Goal: Task Accomplishment & Management: Use online tool/utility

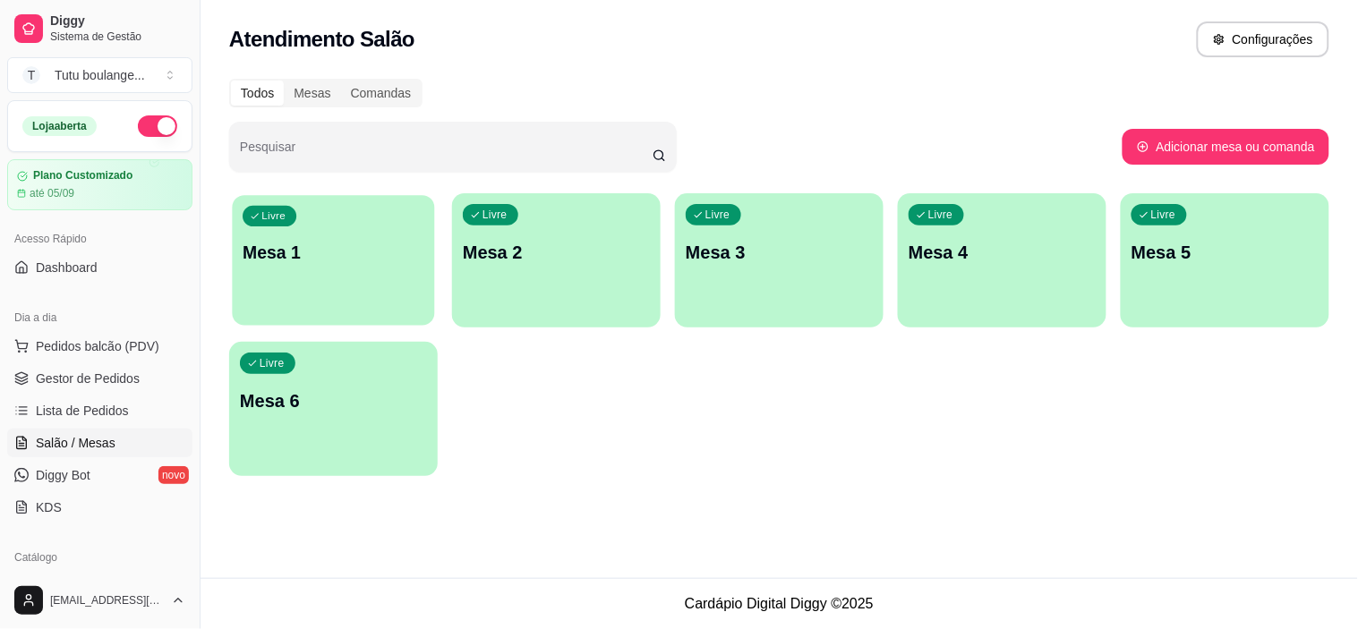
click at [341, 262] on p "Mesa 1" at bounding box center [334, 253] width 182 height 24
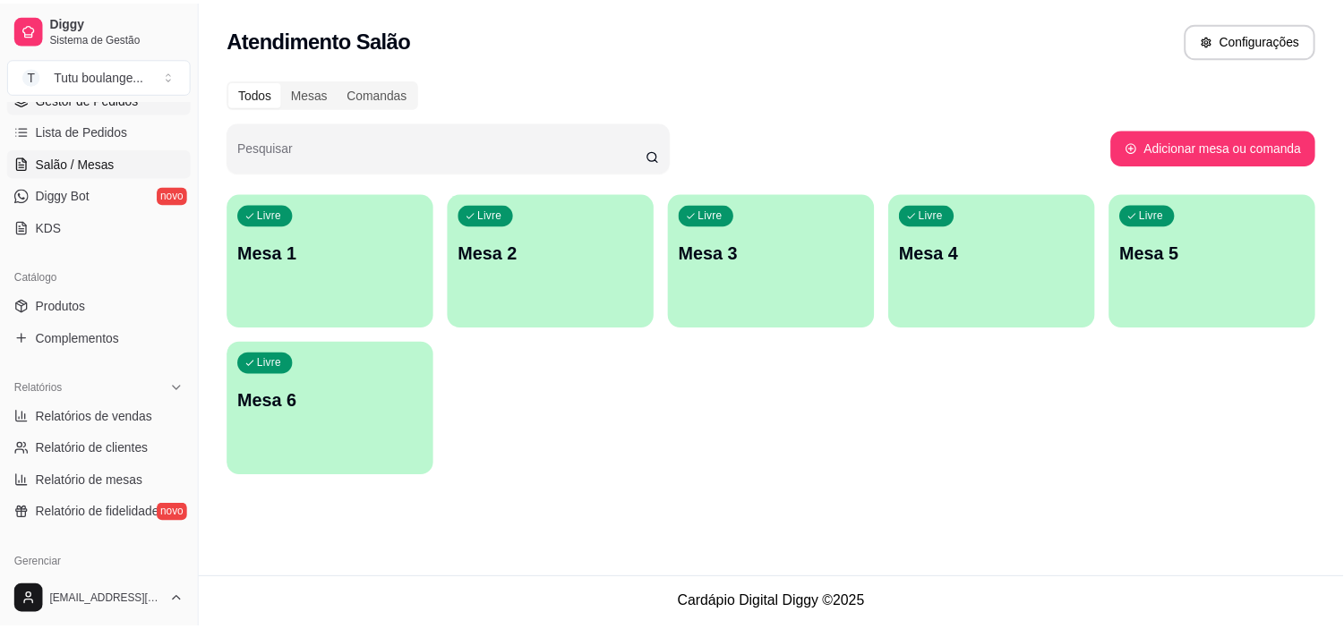
scroll to position [298, 0]
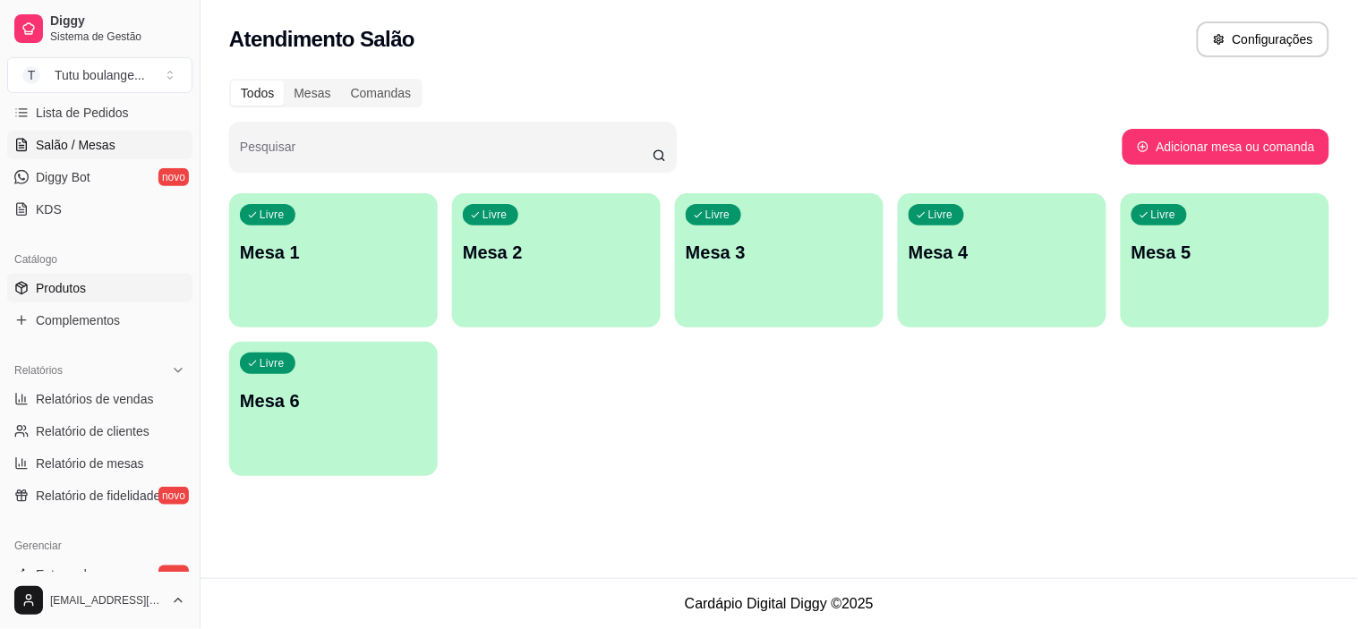
click at [110, 296] on link "Produtos" at bounding box center [99, 288] width 185 height 29
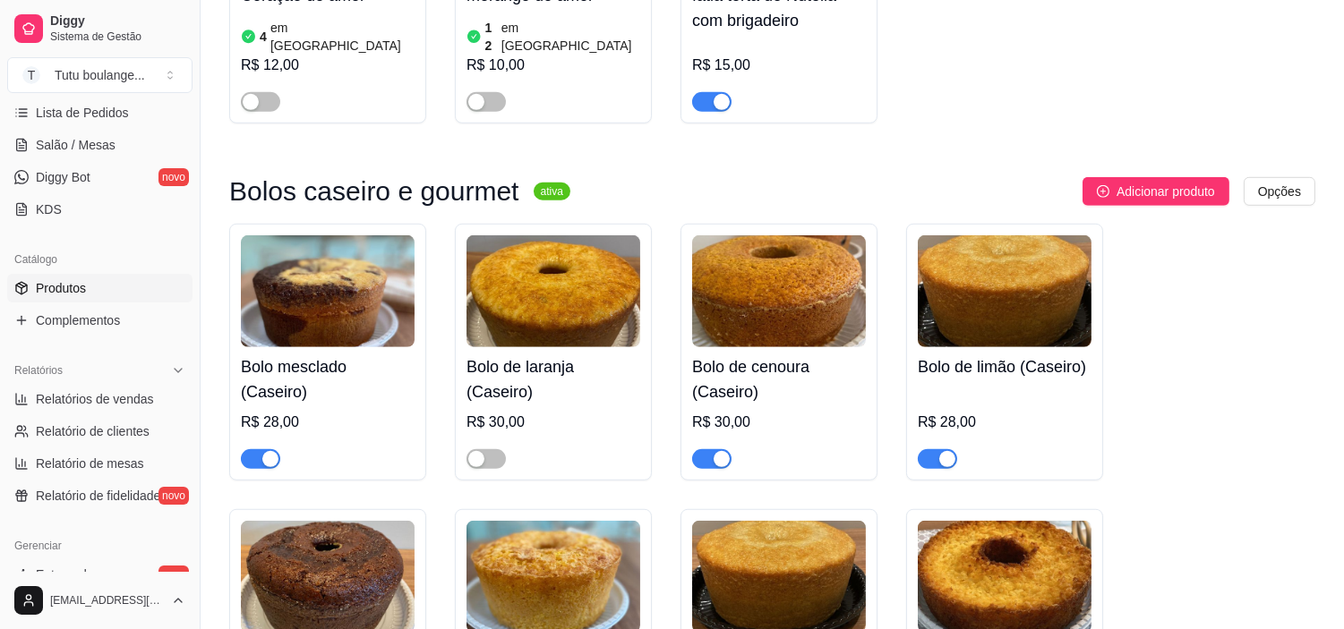
scroll to position [2287, 0]
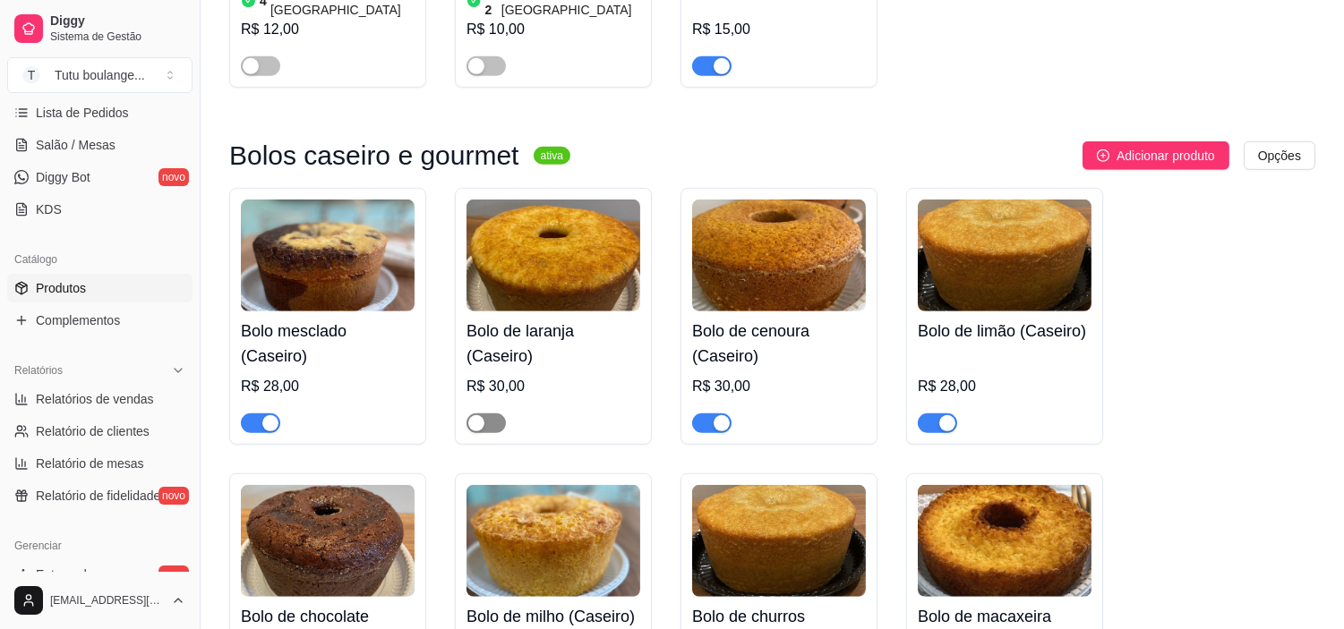
click at [477, 415] on div "button" at bounding box center [476, 423] width 16 height 16
click at [494, 415] on div "button" at bounding box center [496, 423] width 16 height 16
click at [493, 414] on span "button" at bounding box center [485, 424] width 39 height 20
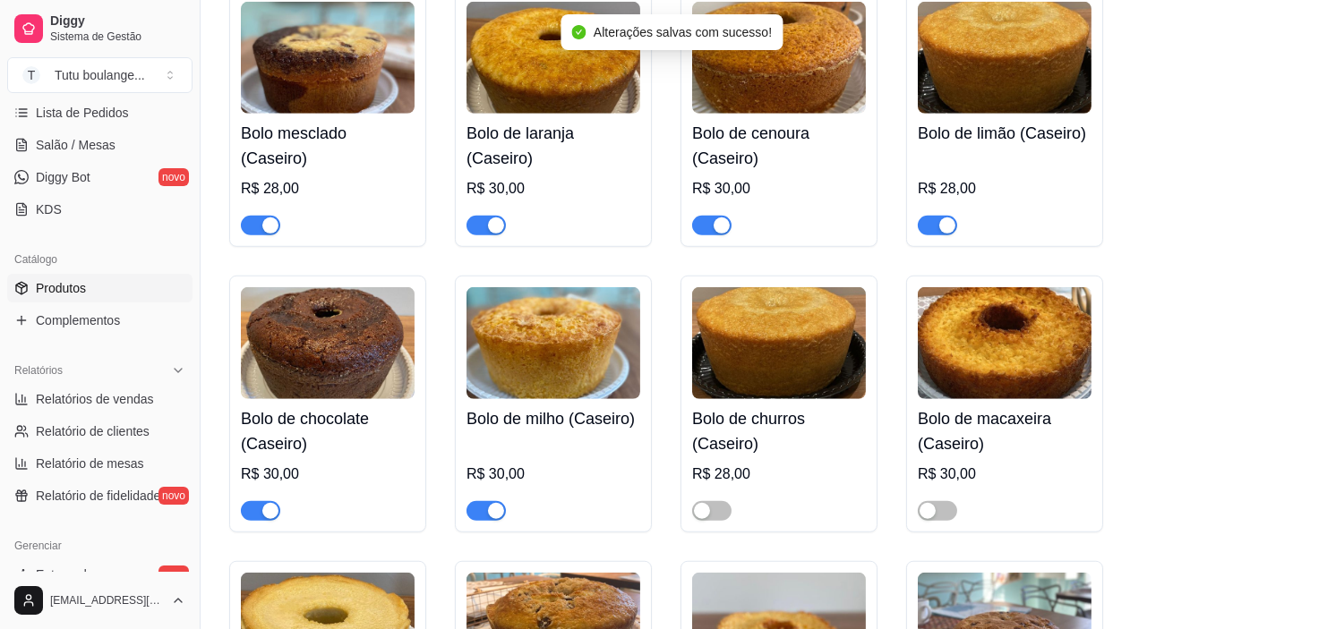
scroll to position [2486, 0]
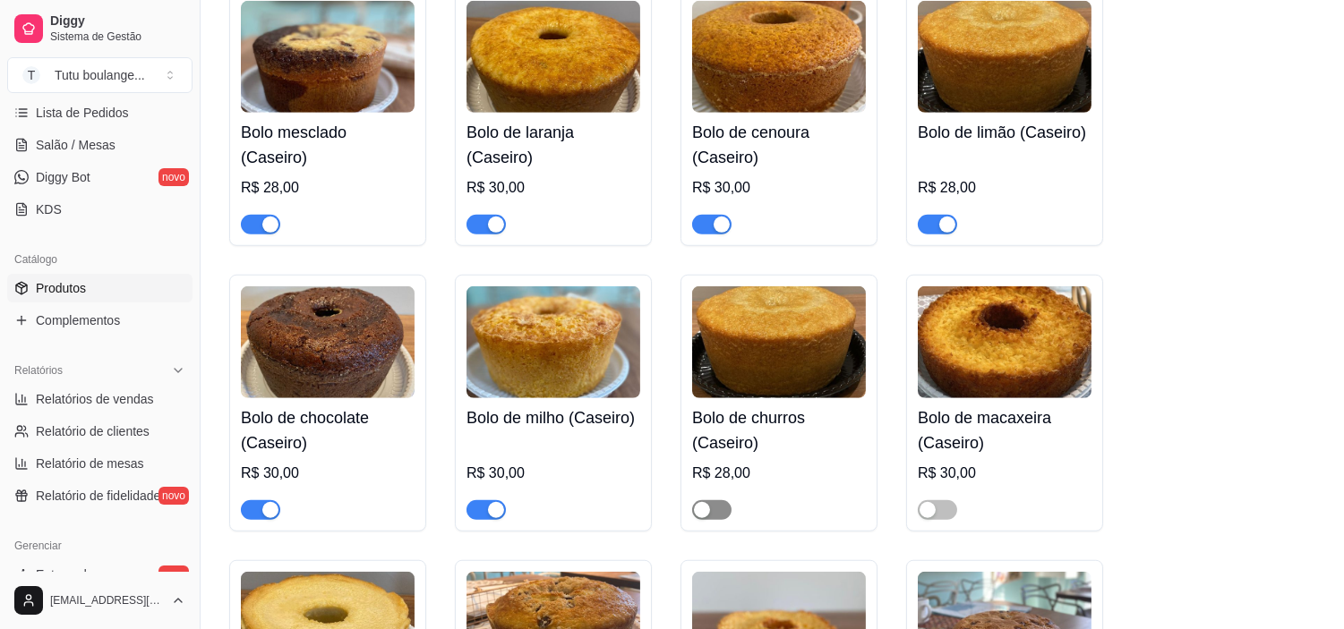
click at [698, 502] on div "button" at bounding box center [702, 510] width 16 height 16
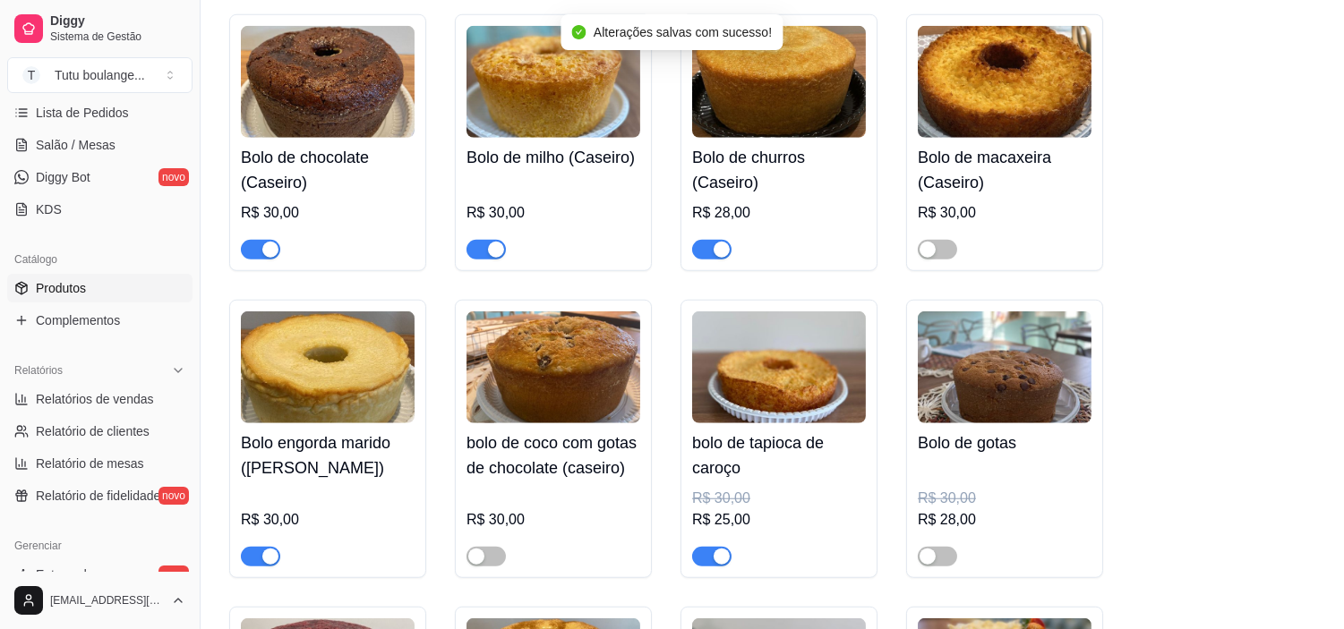
scroll to position [2785, 0]
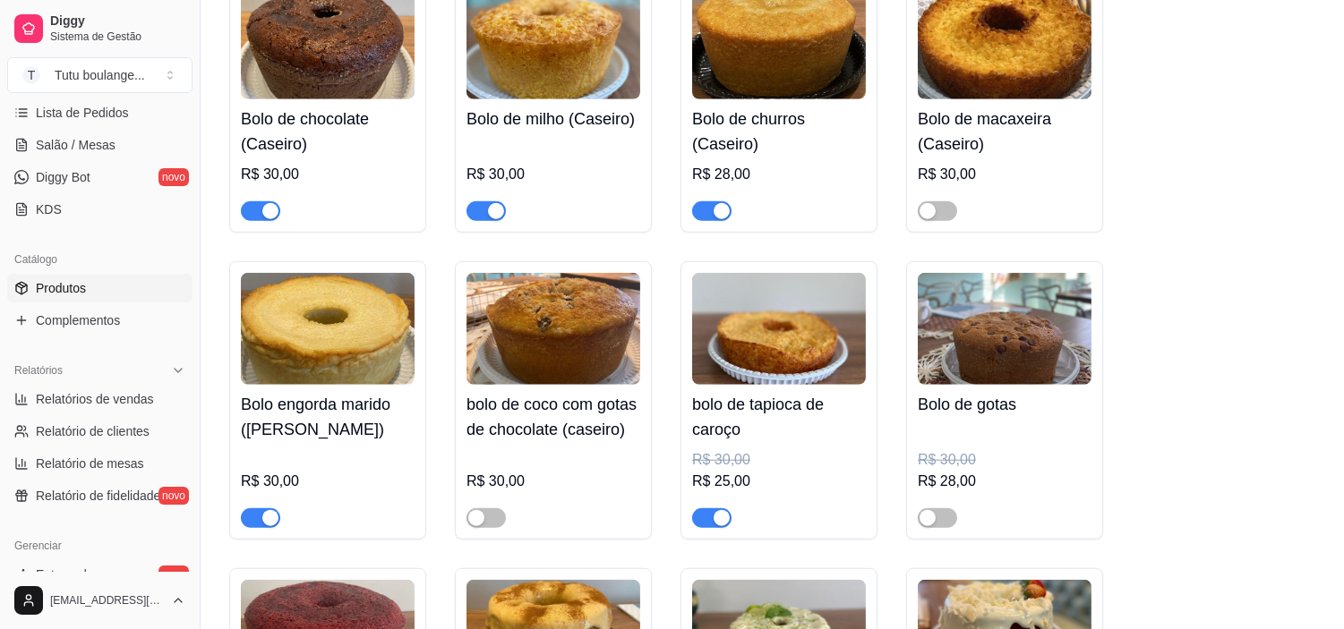
click at [481, 498] on div at bounding box center [553, 510] width 174 height 36
click at [487, 509] on button "button" at bounding box center [485, 519] width 39 height 20
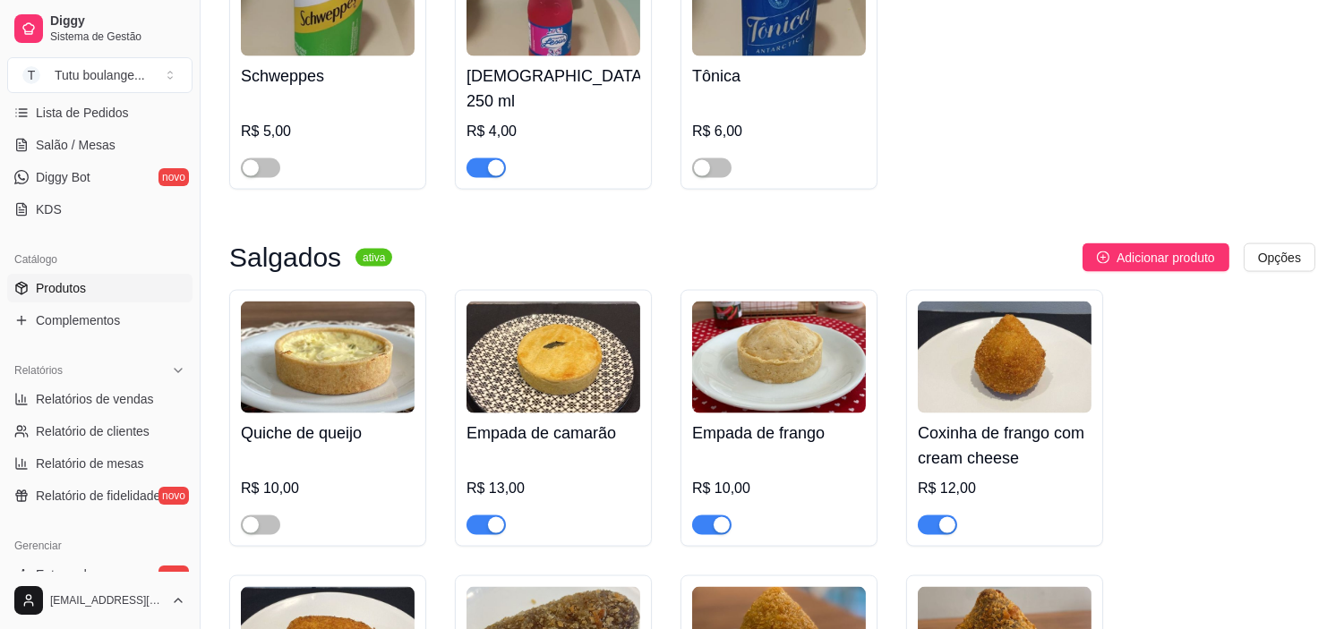
scroll to position [4874, 0]
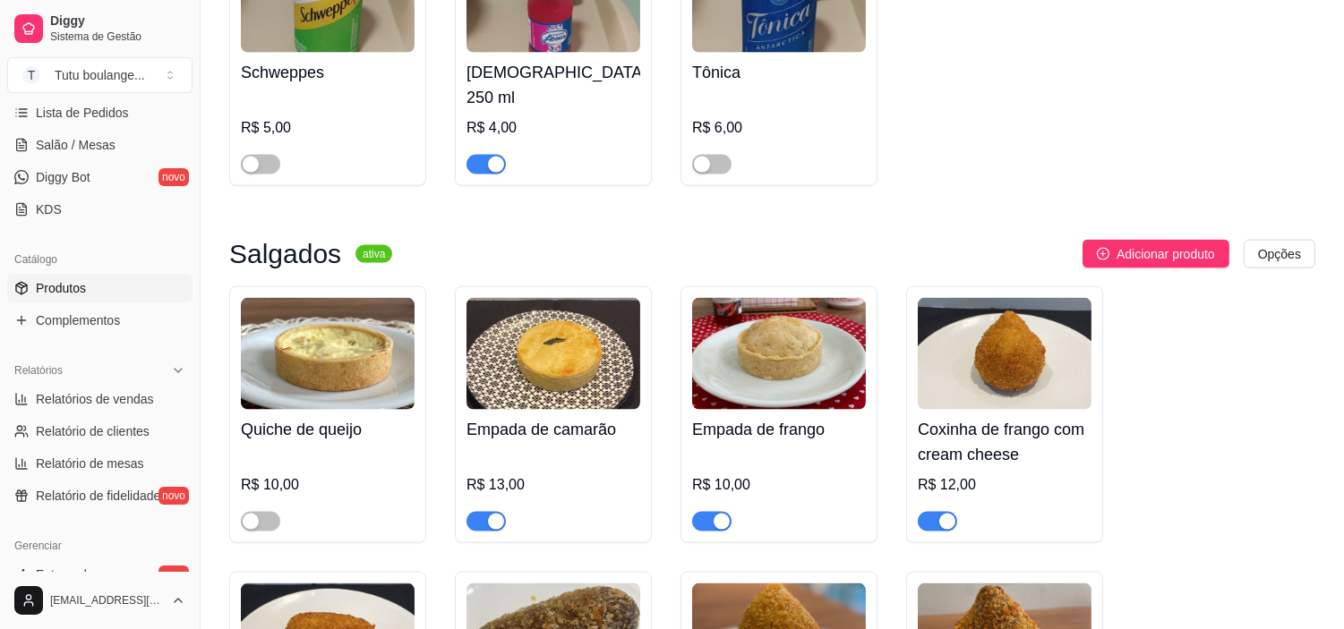
click at [722, 514] on div "button" at bounding box center [722, 522] width 16 height 16
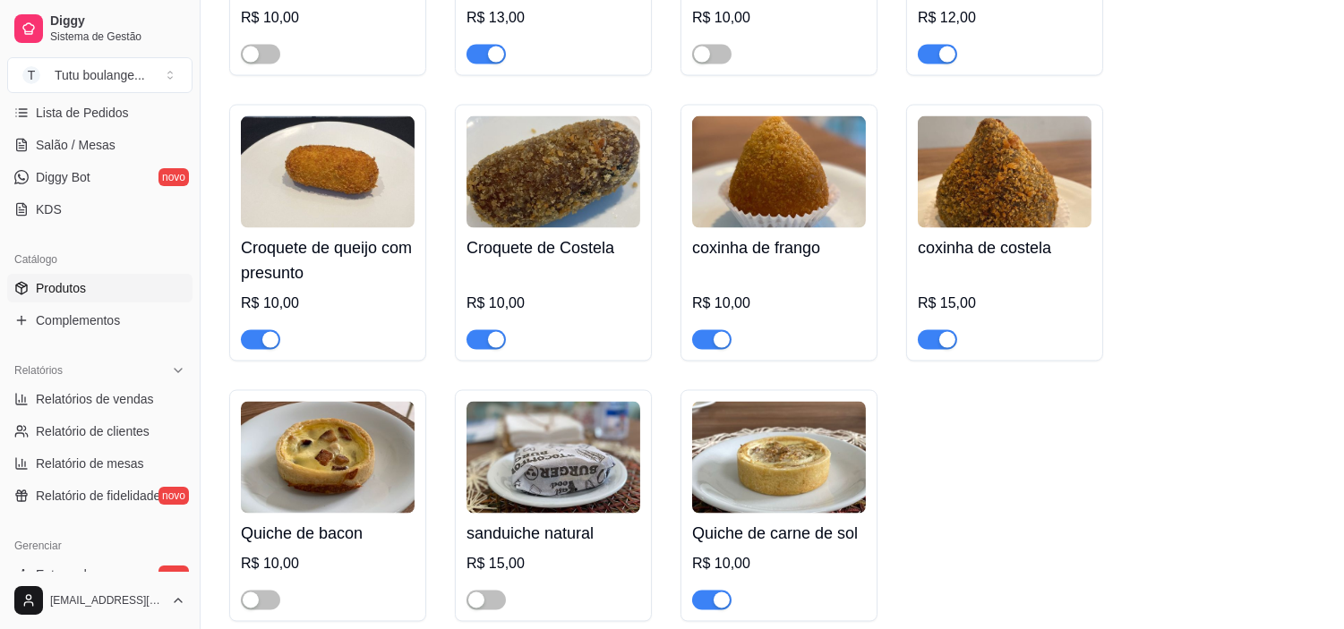
scroll to position [5372, 0]
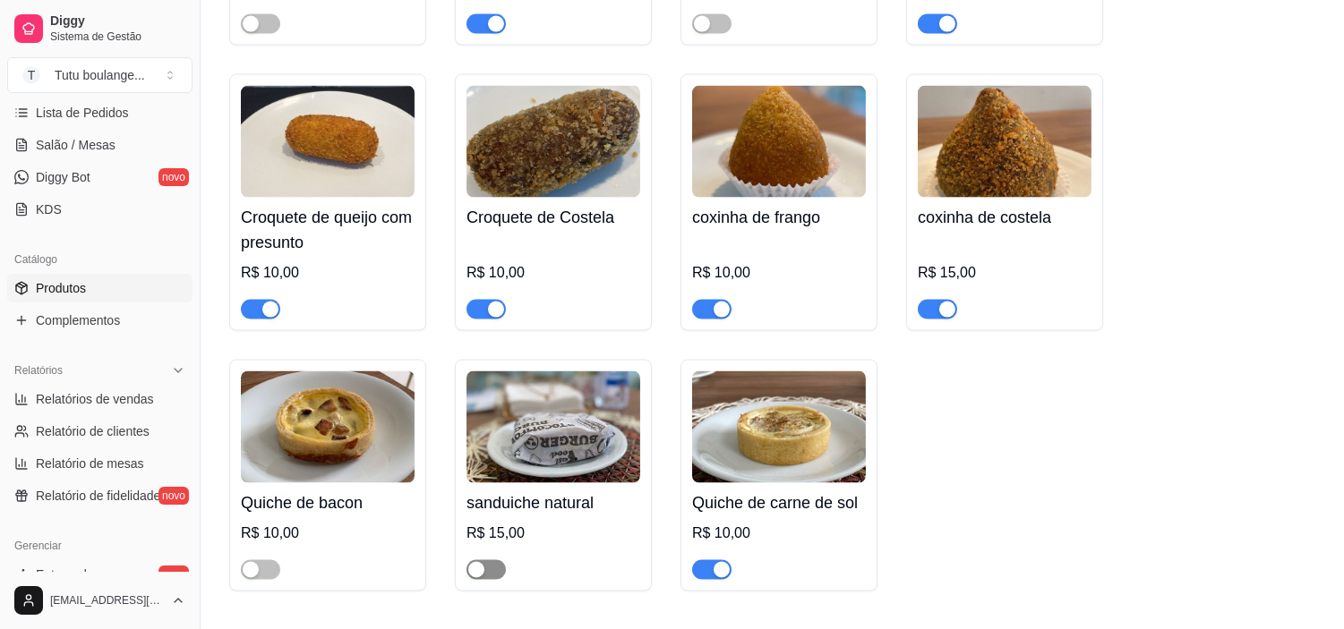
click at [472, 562] on div "button" at bounding box center [476, 570] width 16 height 16
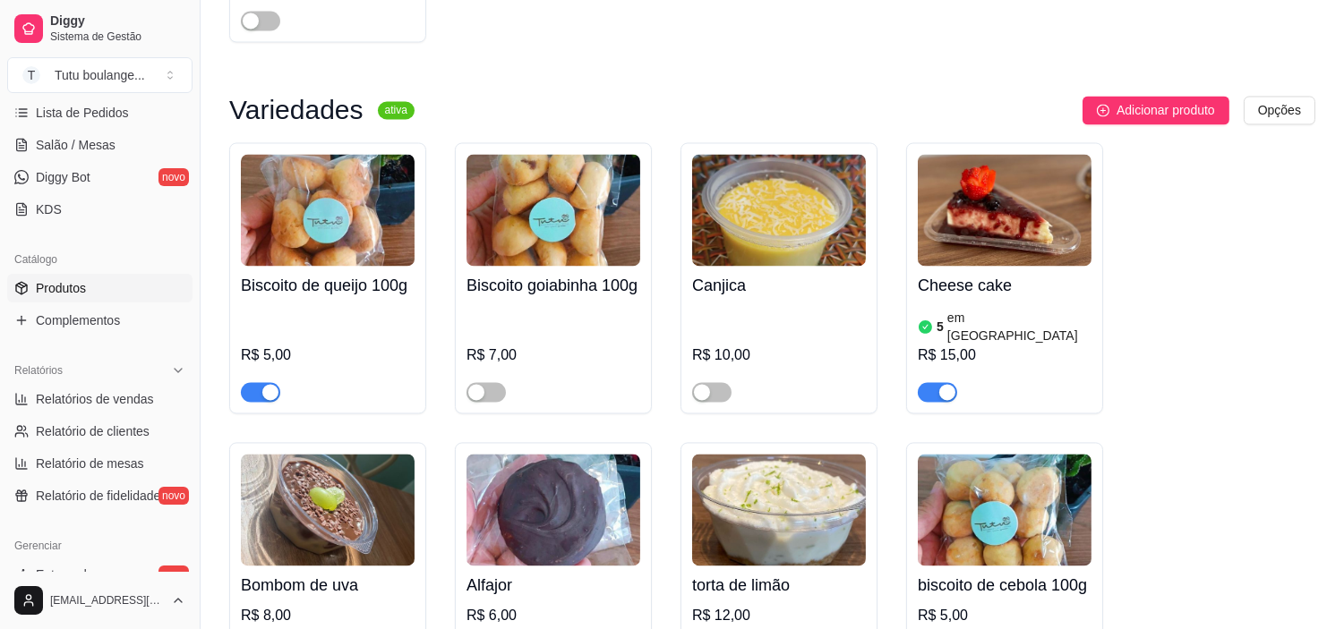
scroll to position [6267, 0]
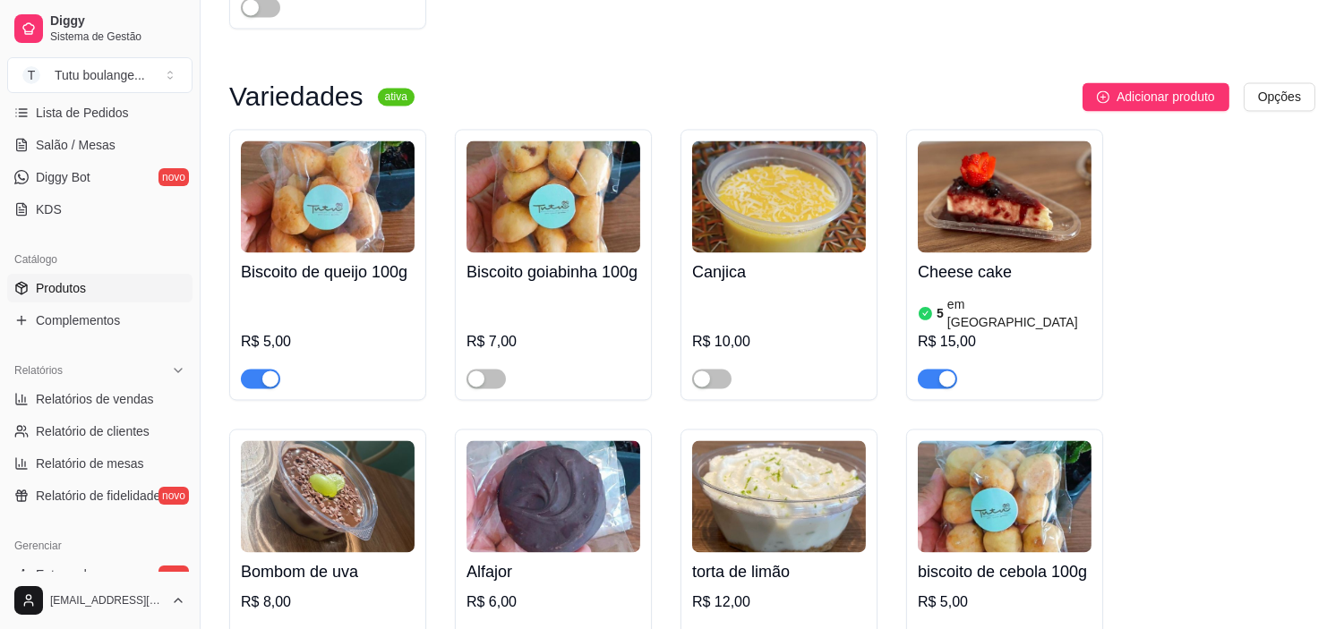
click at [265, 371] on div "button" at bounding box center [270, 379] width 16 height 16
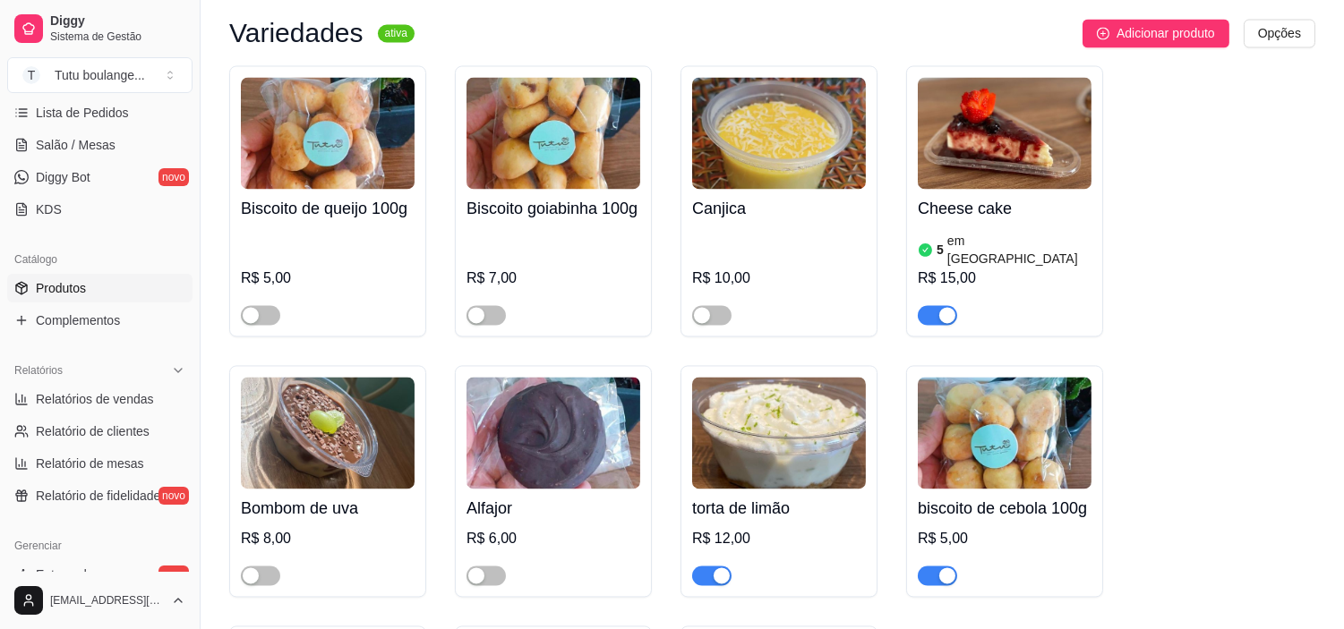
scroll to position [6366, 0]
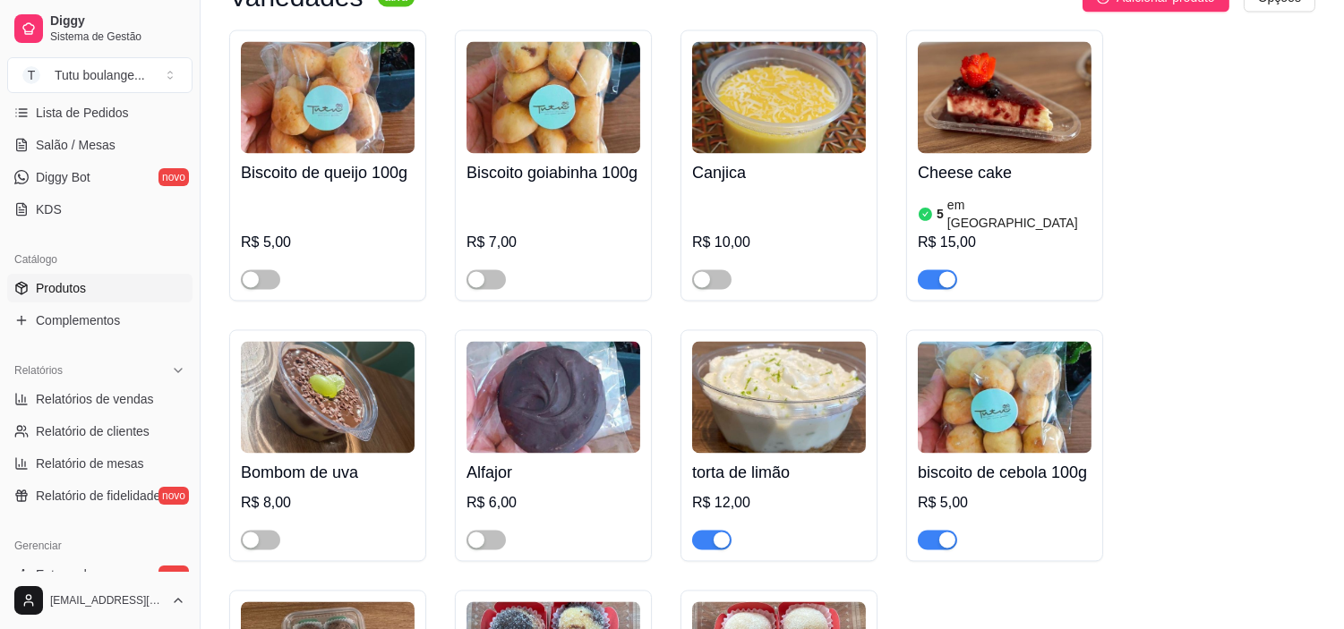
click at [944, 532] on div "button" at bounding box center [947, 540] width 16 height 16
click at [255, 271] on div "button" at bounding box center [251, 279] width 16 height 16
click at [932, 532] on div "button" at bounding box center [927, 540] width 16 height 16
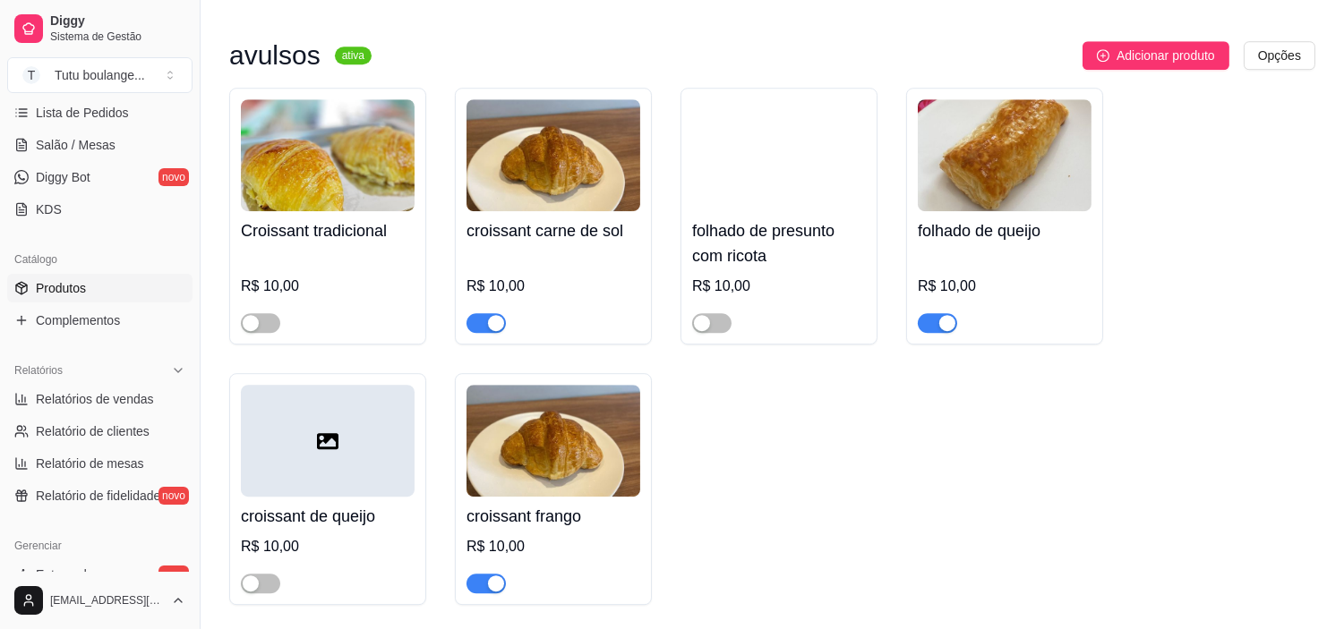
scroll to position [9501, 0]
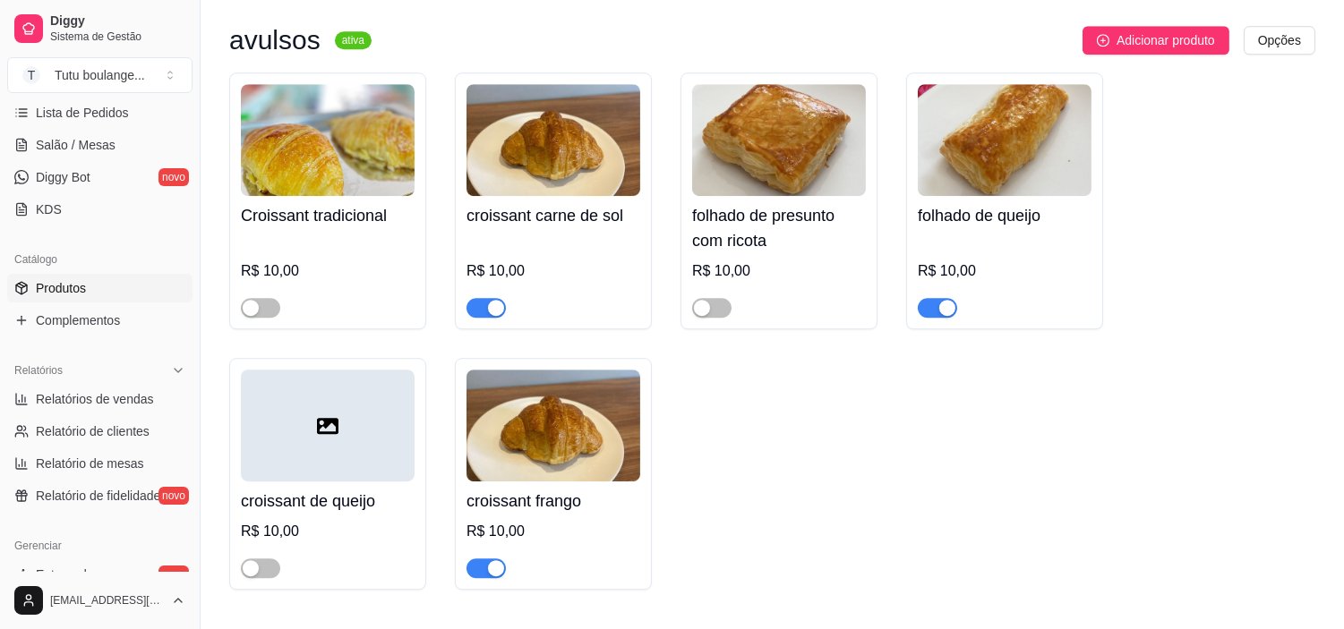
click at [945, 300] on div "button" at bounding box center [947, 308] width 16 height 16
click at [497, 560] on div "button" at bounding box center [496, 568] width 16 height 16
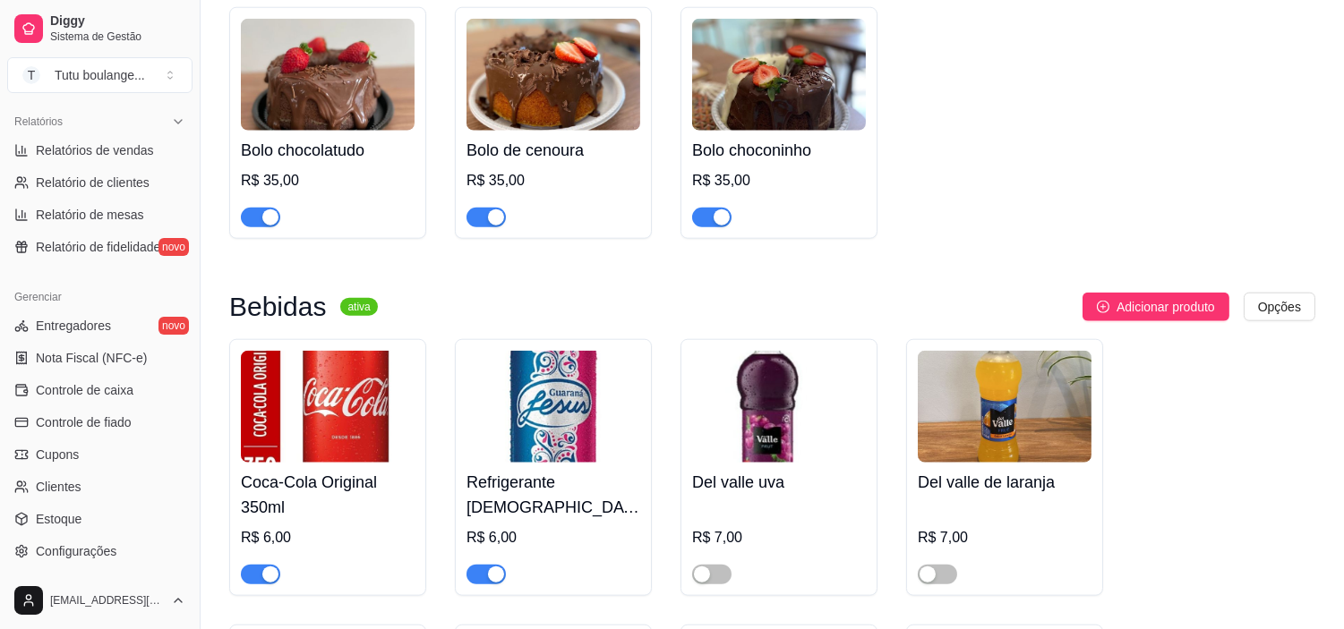
scroll to position [596, 0]
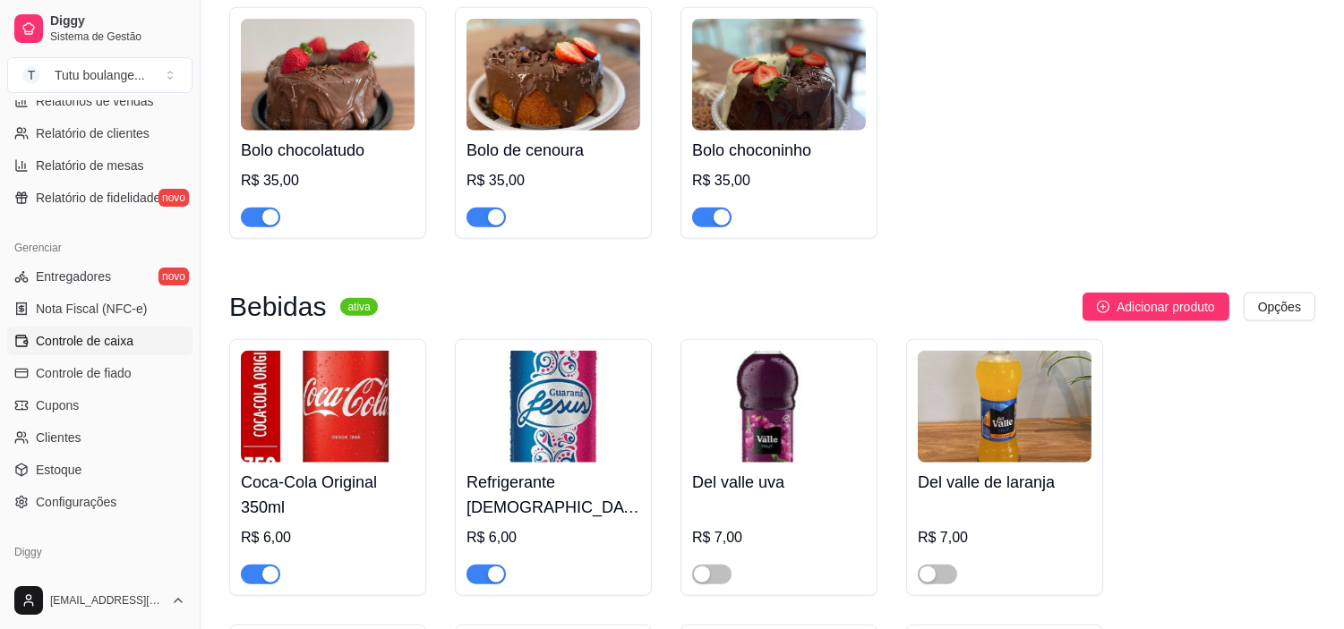
click at [99, 345] on span "Controle de caixa" at bounding box center [85, 341] width 98 height 18
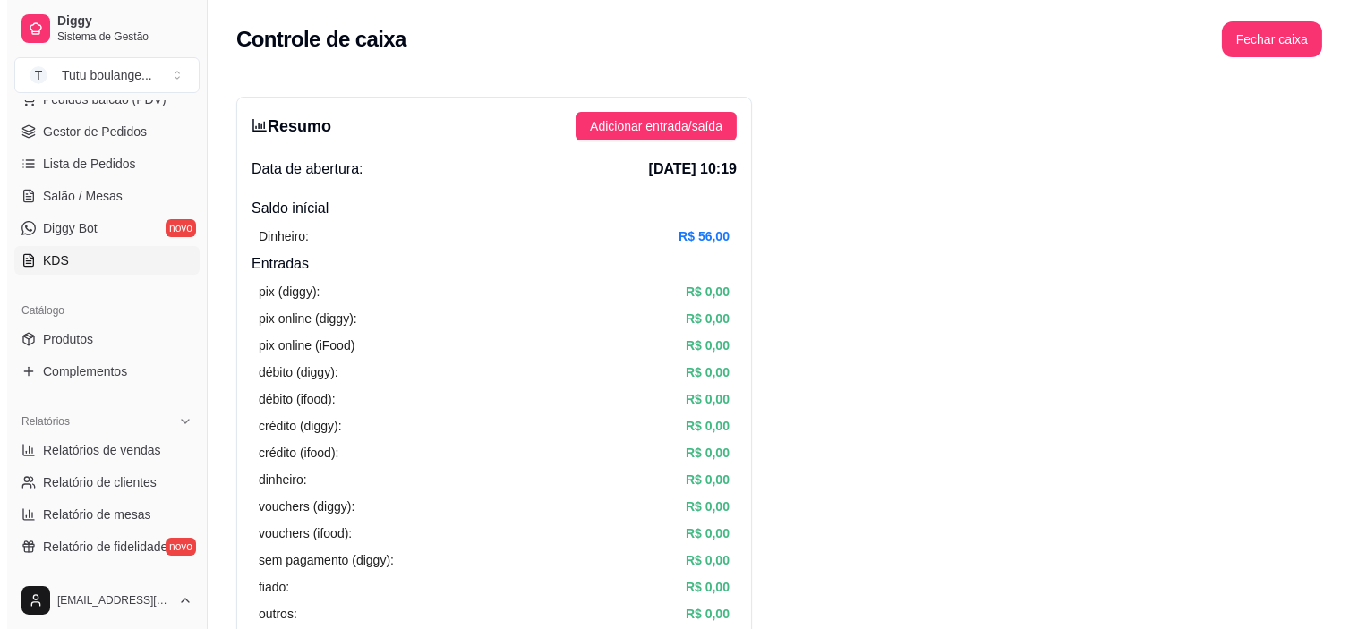
scroll to position [199, 0]
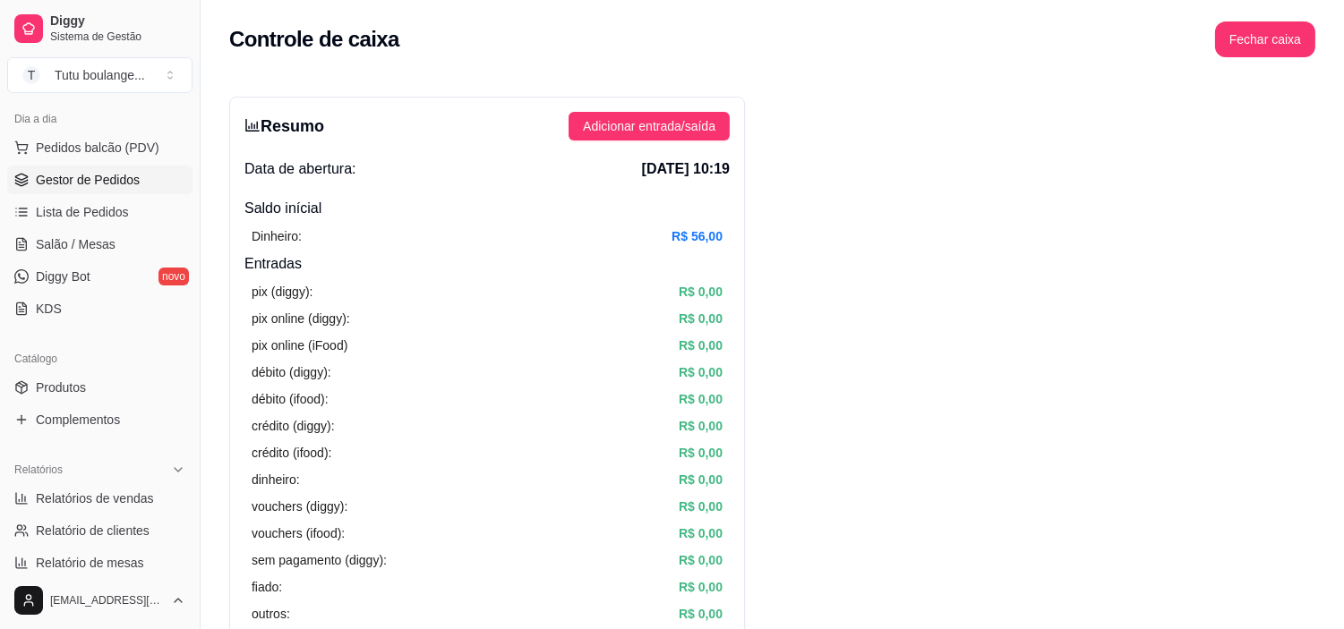
click at [135, 175] on span "Gestor de Pedidos" at bounding box center [88, 180] width 104 height 18
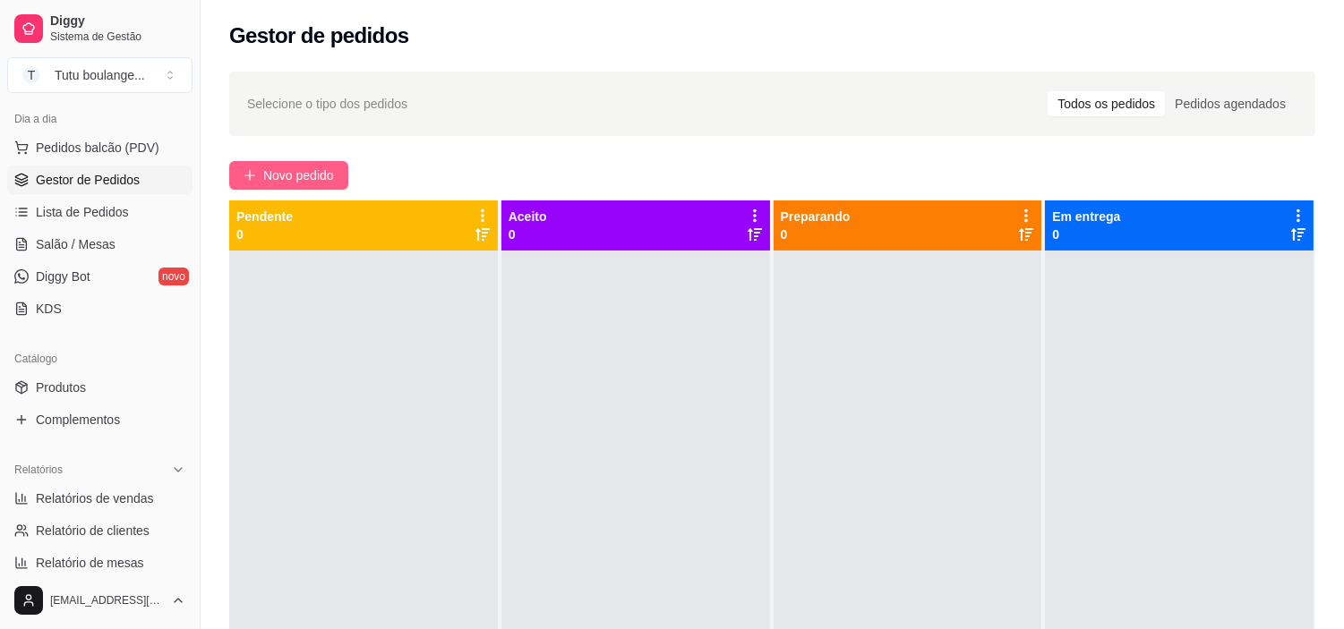
click at [252, 167] on button "Novo pedido" at bounding box center [288, 175] width 119 height 29
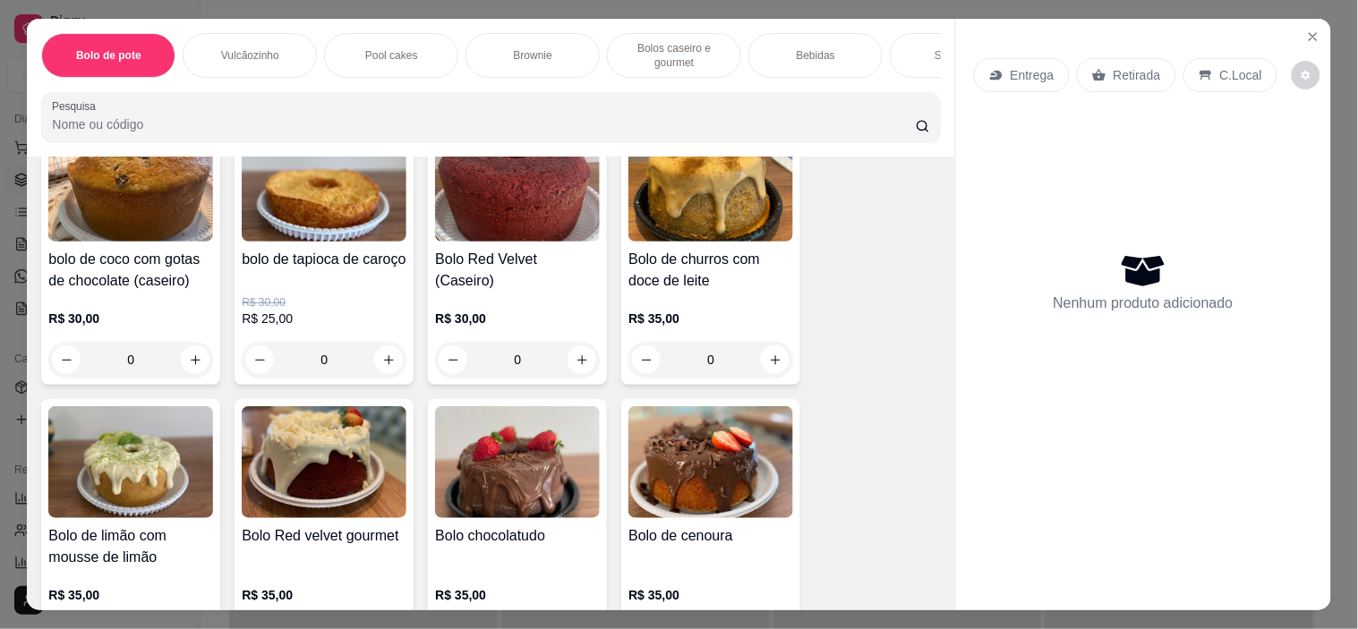
scroll to position [2188, 0]
click at [314, 466] on img at bounding box center [324, 462] width 165 height 112
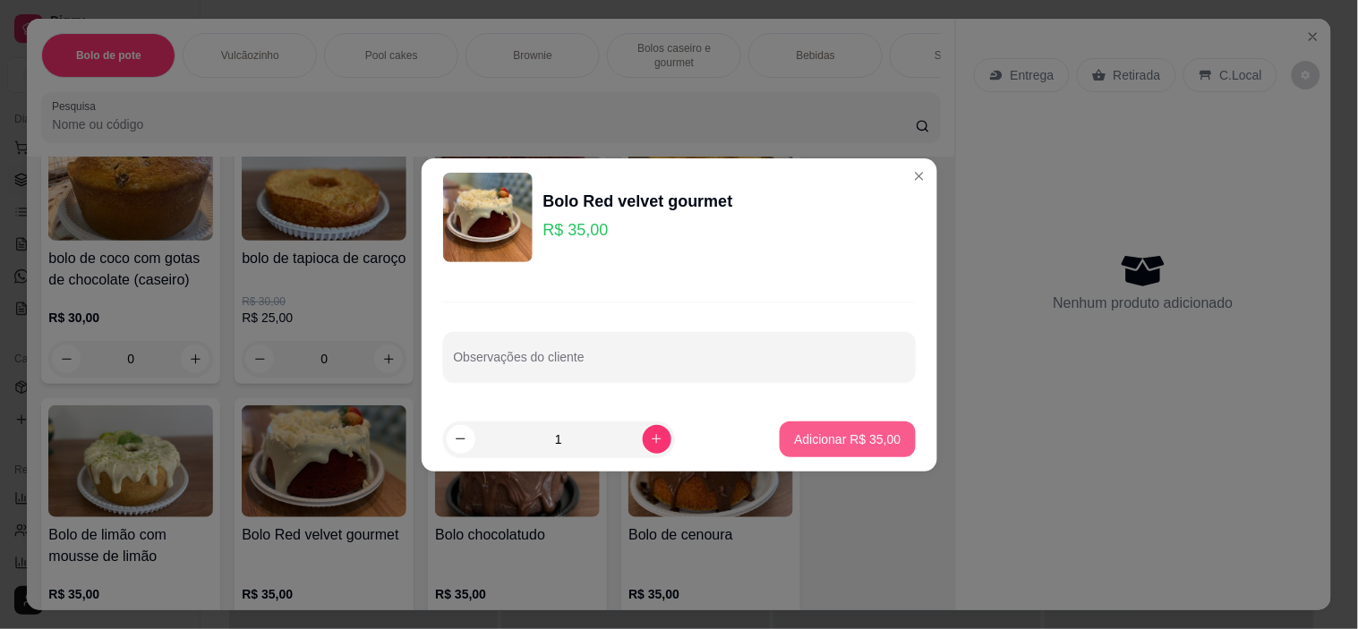
click at [826, 439] on p "Adicionar R$ 35,00" at bounding box center [847, 440] width 107 height 18
type input "1"
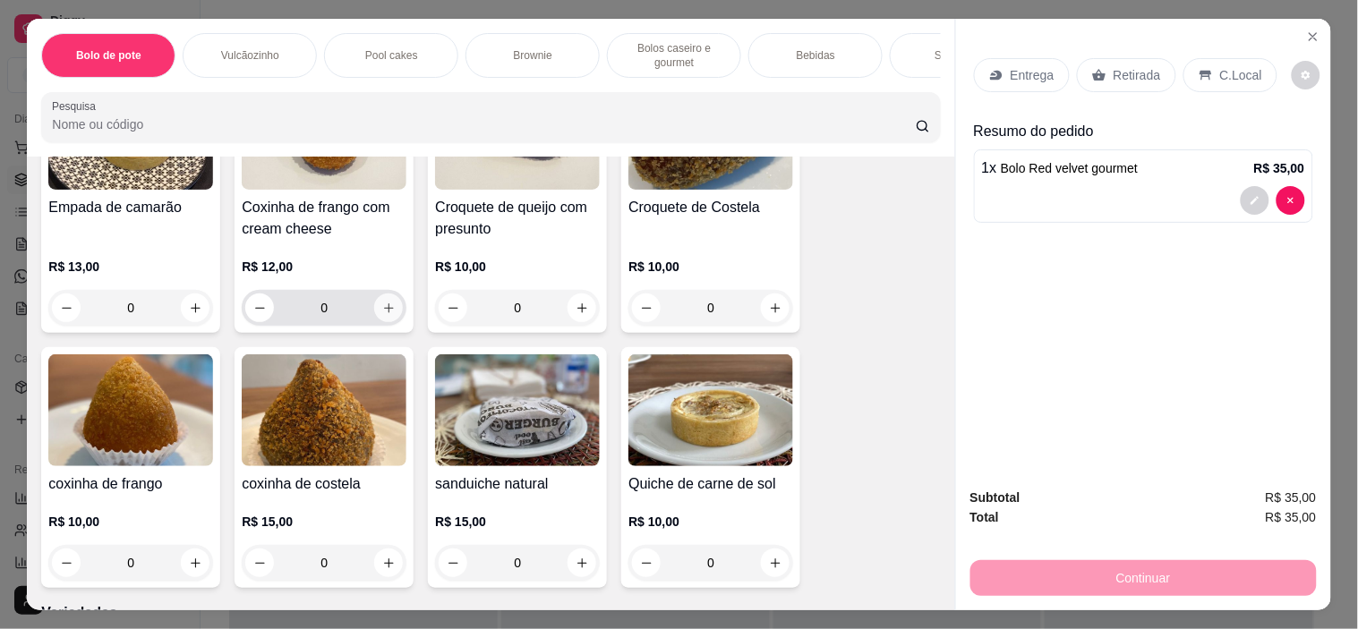
scroll to position [3979, 0]
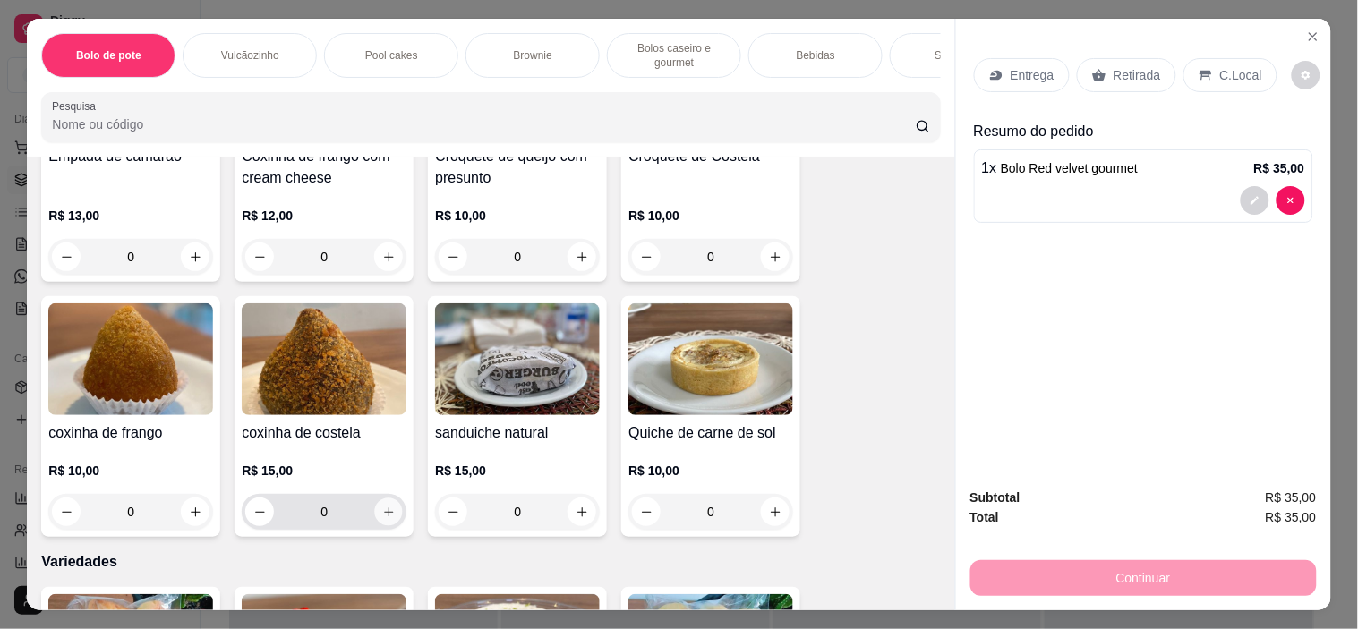
click at [382, 506] on icon "increase-product-quantity" at bounding box center [388, 512] width 13 height 13
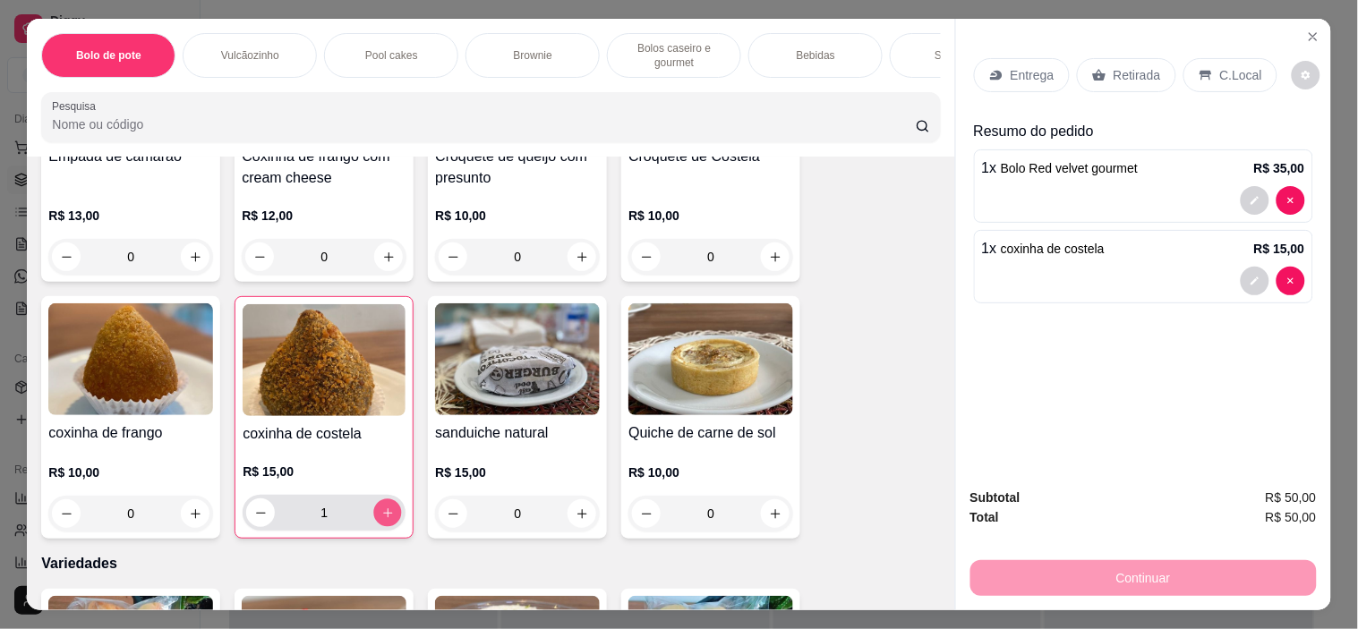
click at [381, 507] on icon "increase-product-quantity" at bounding box center [387, 513] width 13 height 13
type input "2"
click at [317, 378] on img at bounding box center [324, 360] width 163 height 112
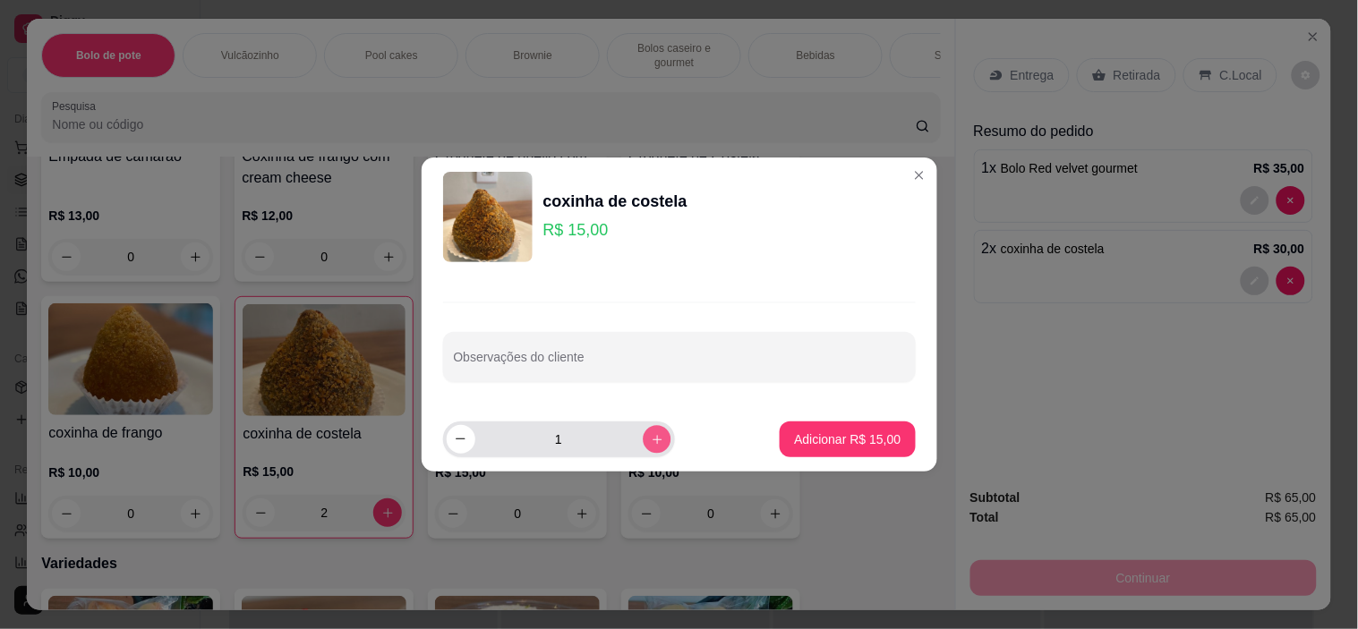
click at [630, 440] on div "1" at bounding box center [559, 440] width 225 height 36
click at [650, 434] on icon "increase-product-quantity" at bounding box center [656, 438] width 13 height 13
type input "2"
click at [853, 436] on p "Adicionar R$ 30,00" at bounding box center [847, 440] width 107 height 18
type input "4"
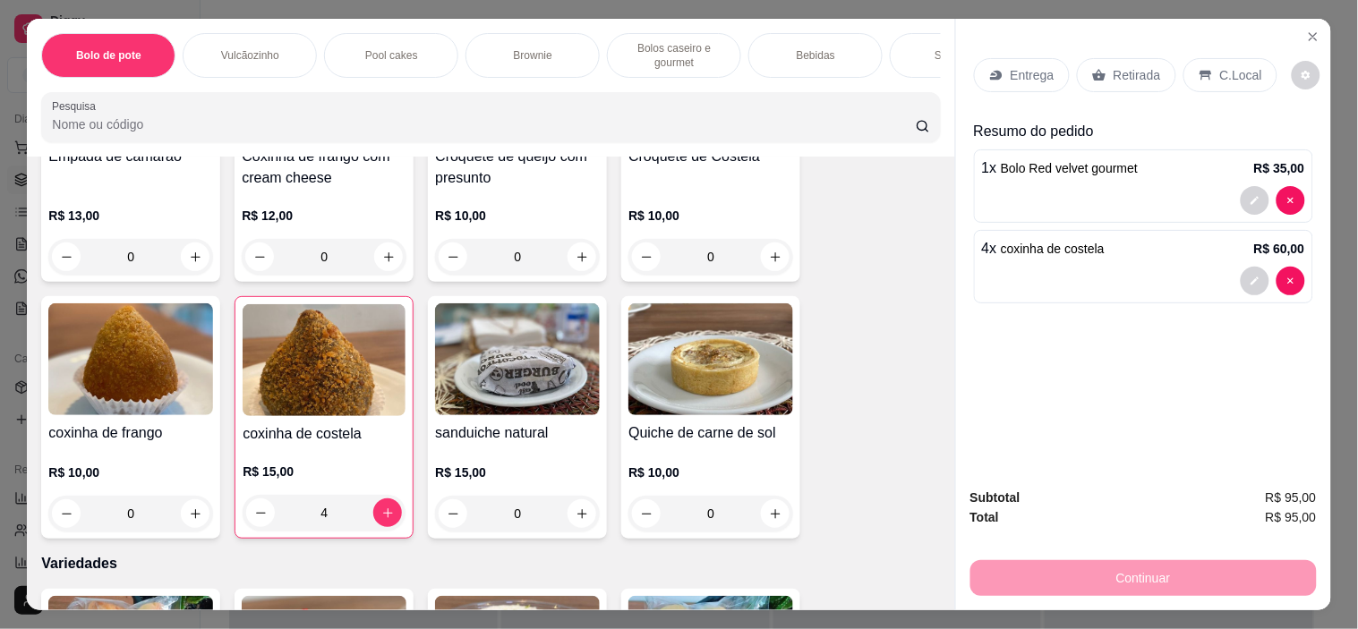
scroll to position [4078, 0]
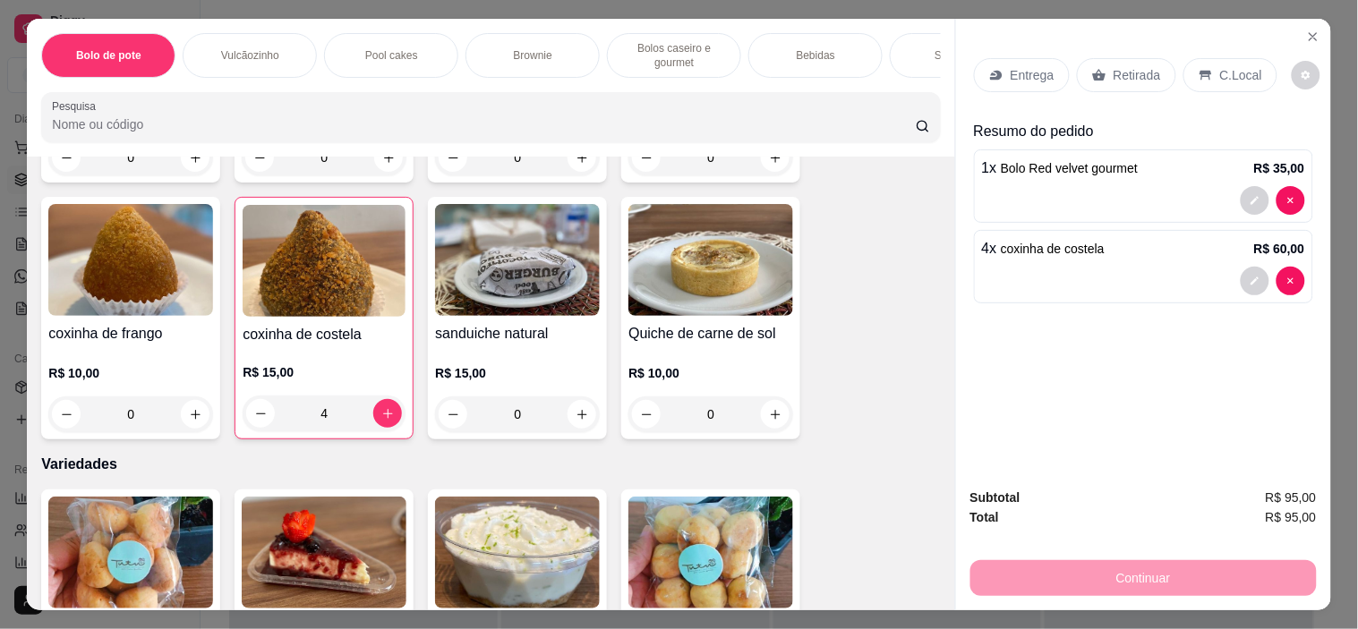
click at [550, 323] on h4 "sanduiche natural" at bounding box center [517, 333] width 165 height 21
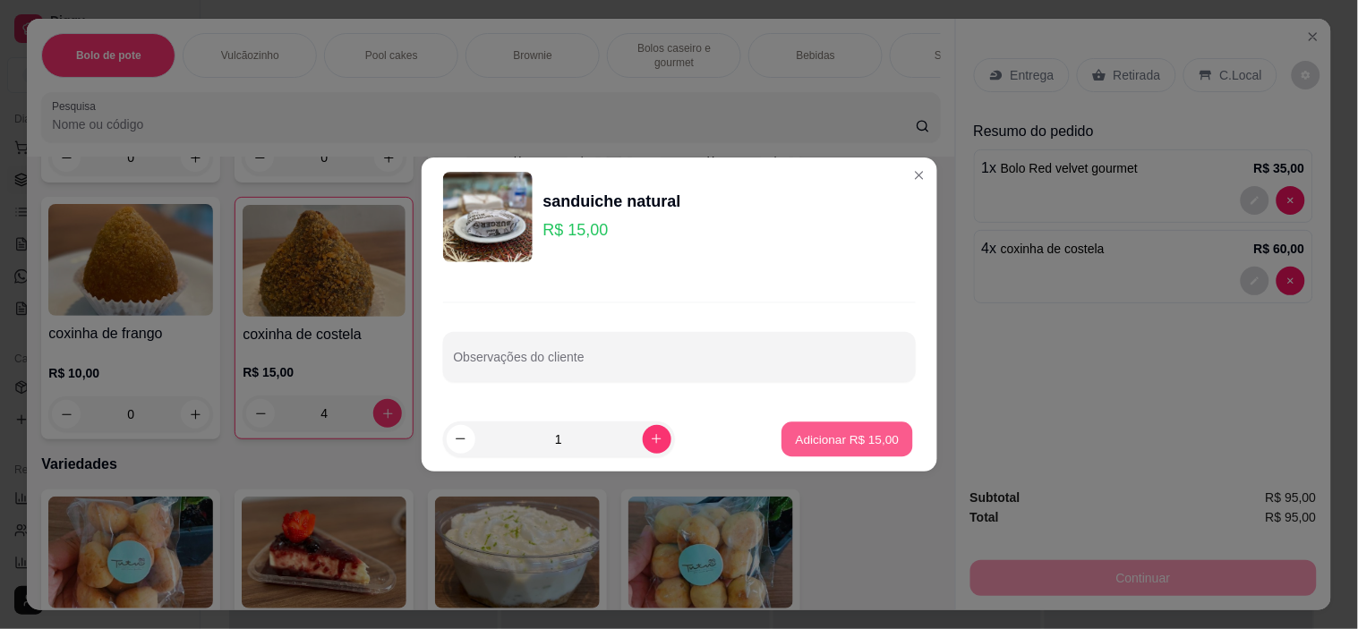
click at [804, 434] on p "Adicionar R$ 15,00" at bounding box center [848, 439] width 104 height 17
type input "1"
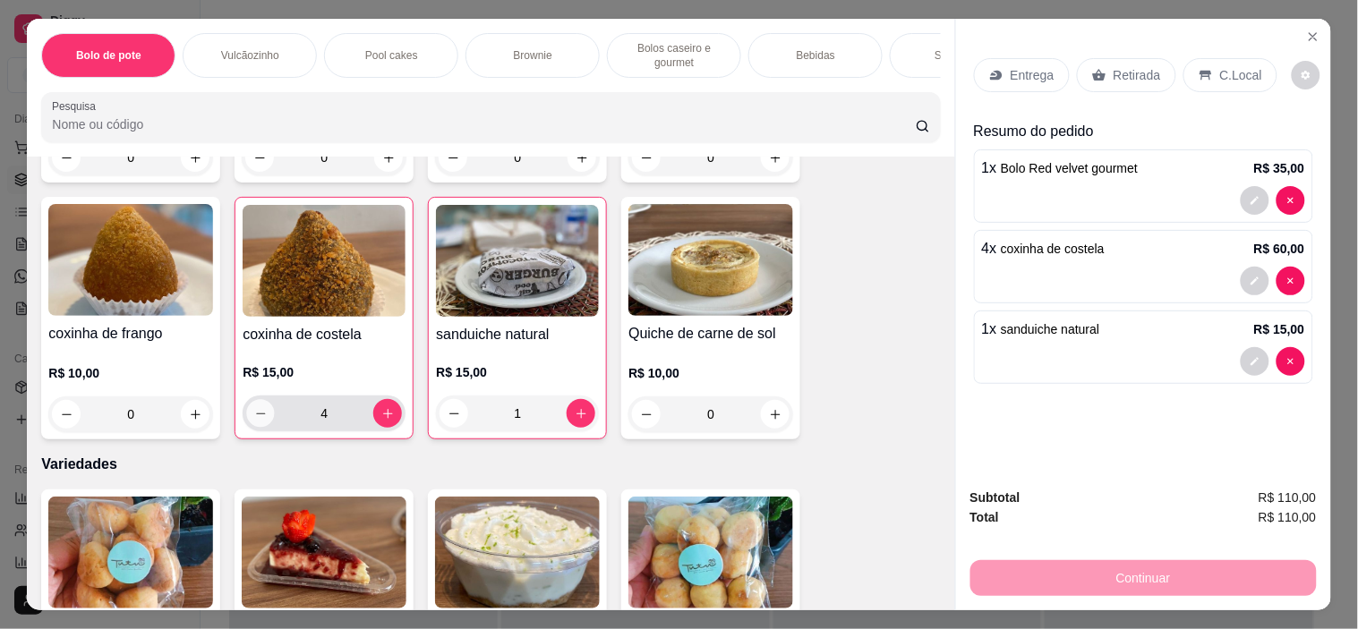
click at [252, 400] on button "decrease-product-quantity" at bounding box center [261, 414] width 28 height 28
click at [254, 407] on icon "decrease-product-quantity" at bounding box center [260, 413] width 13 height 13
type input "1"
click at [1250, 278] on icon "decrease-product-quantity" at bounding box center [1255, 281] width 11 height 11
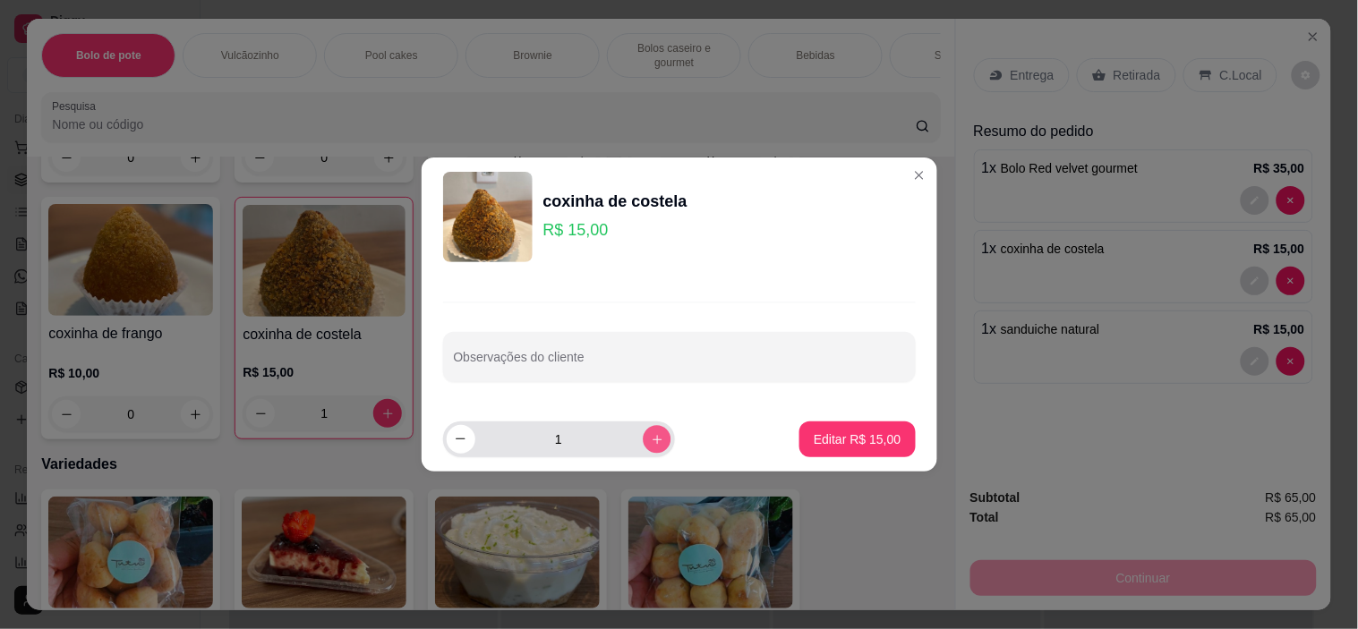
click at [650, 433] on icon "increase-product-quantity" at bounding box center [656, 438] width 13 height 13
type input "2"
click at [834, 433] on p "Editar R$ 30,00" at bounding box center [857, 440] width 87 height 18
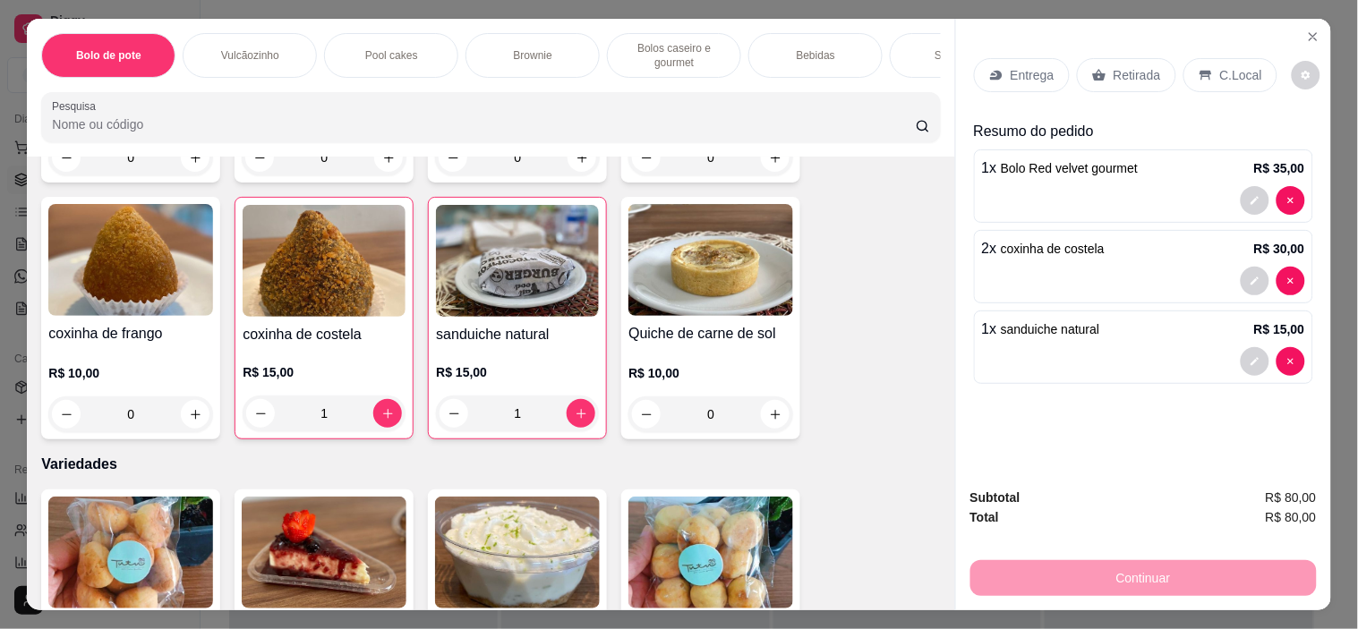
type input "2"
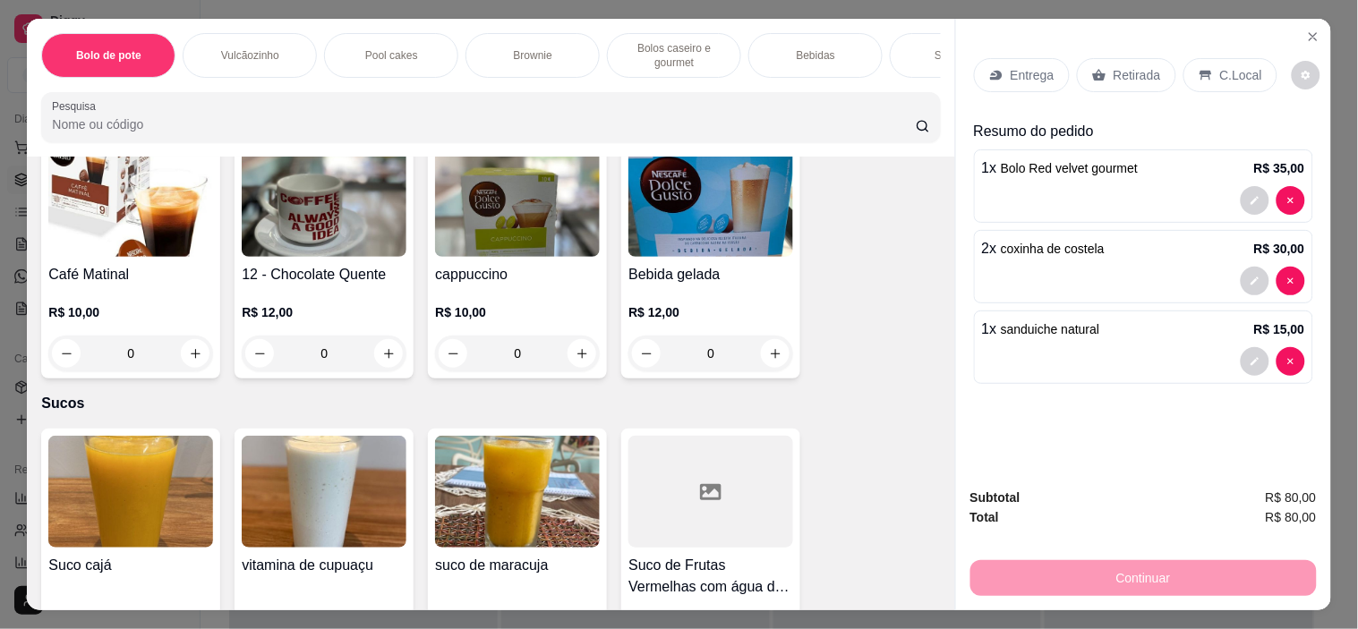
scroll to position [5271, 0]
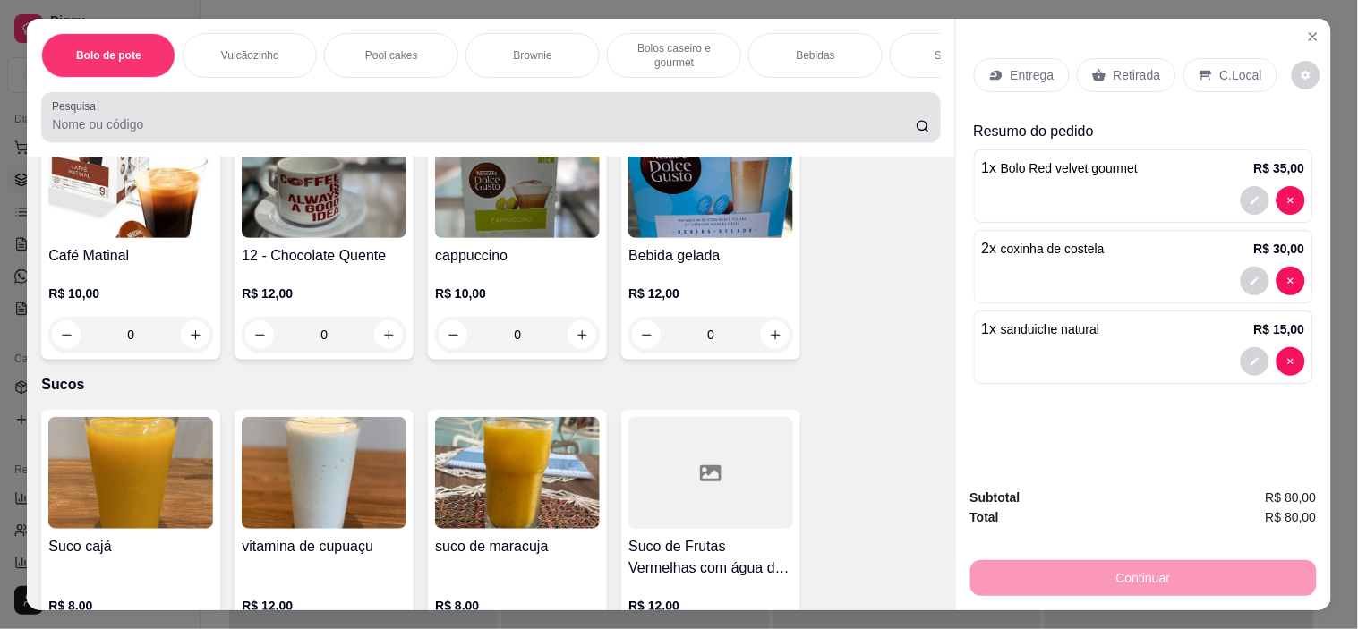
click at [154, 132] on input "Pesquisa" at bounding box center [484, 124] width 864 height 18
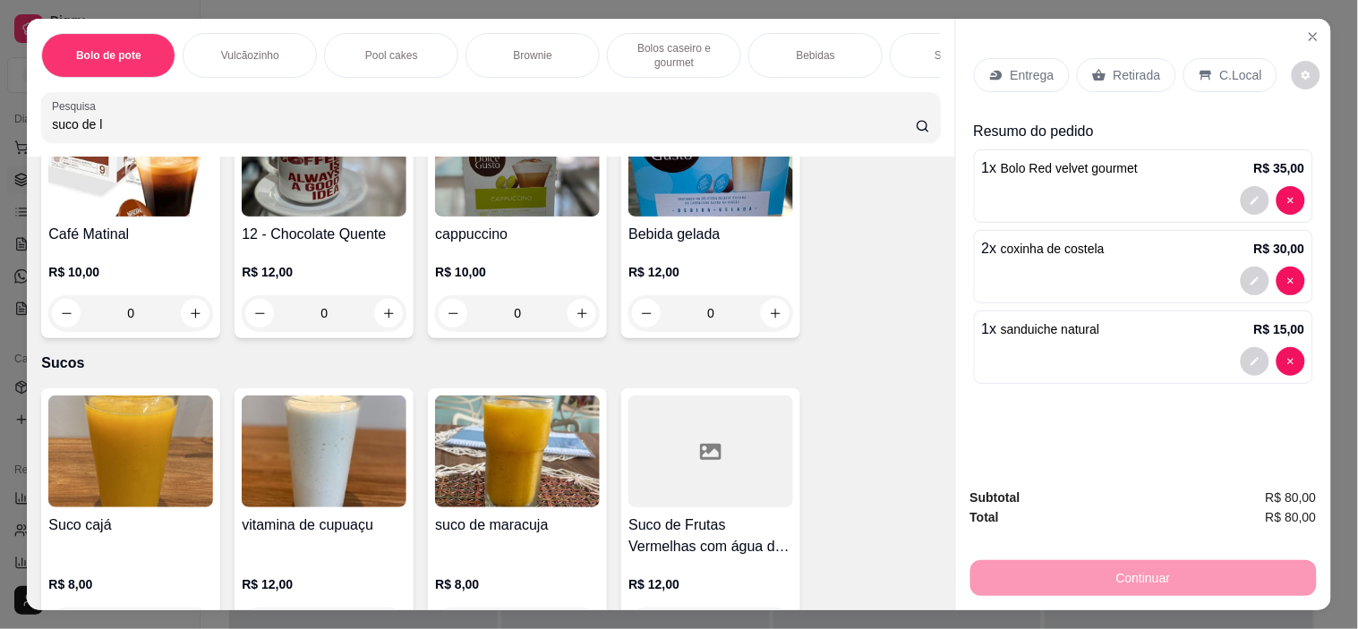
scroll to position [5562, 0]
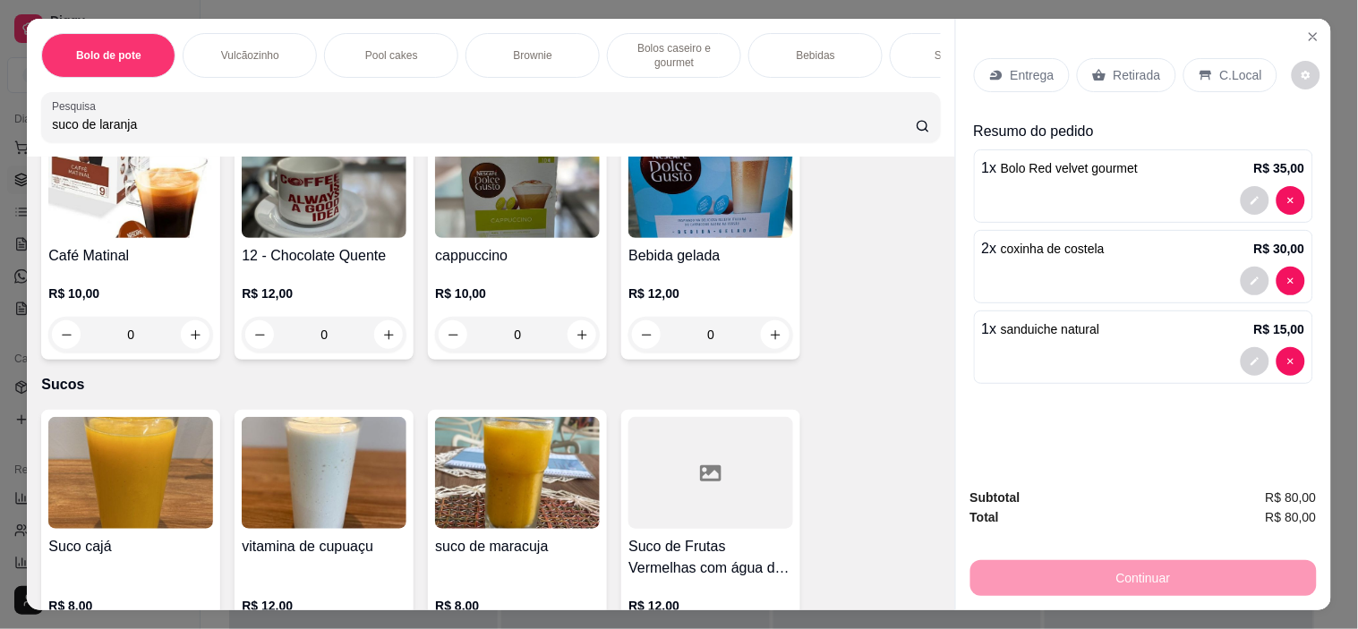
type input "suco de laranja"
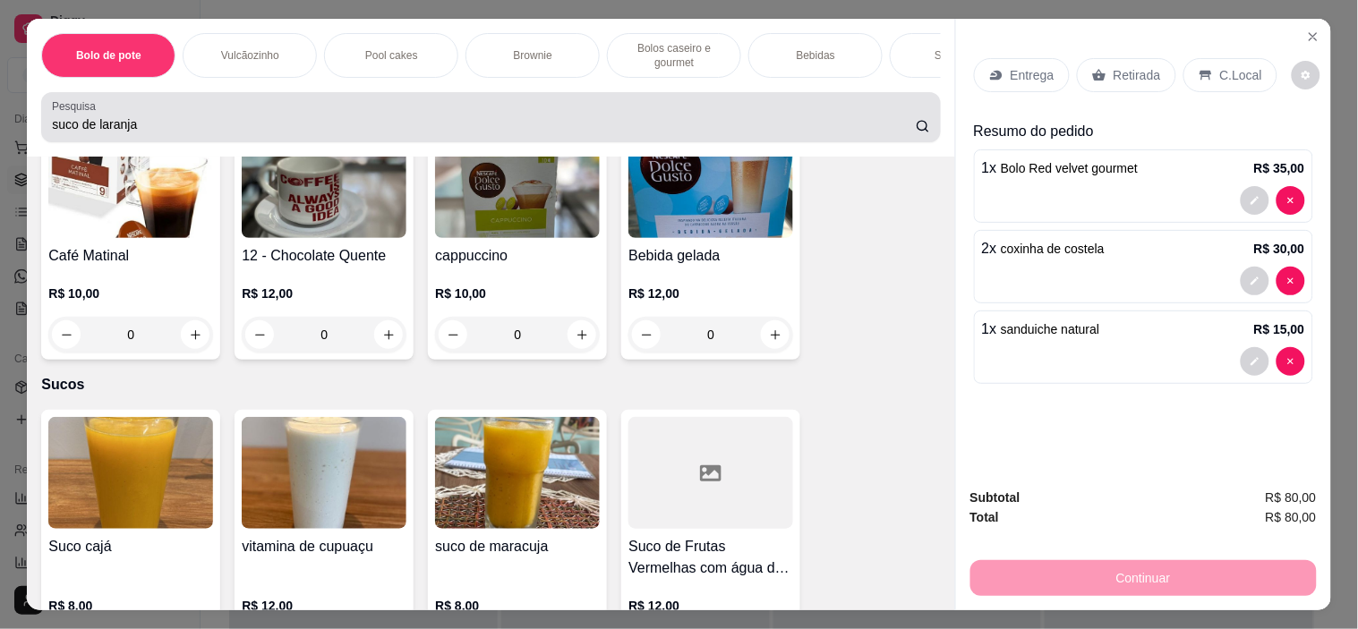
click at [916, 133] on icon at bounding box center [923, 126] width 14 height 14
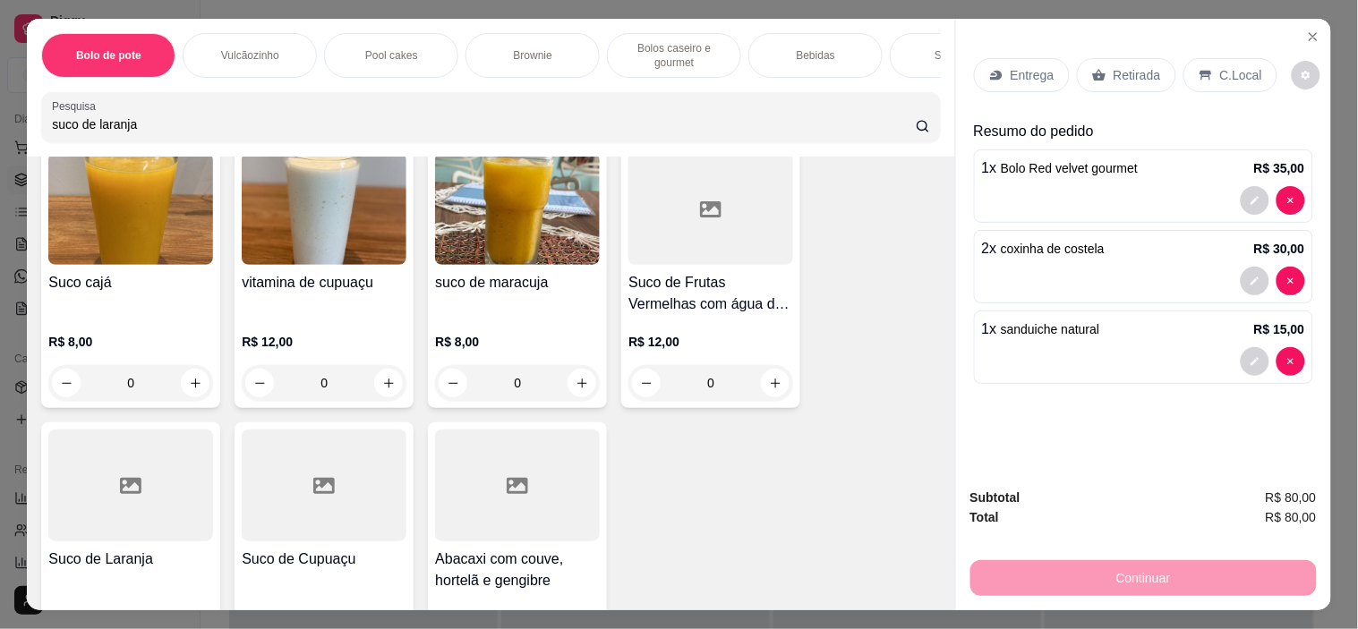
scroll to position [5860, 0]
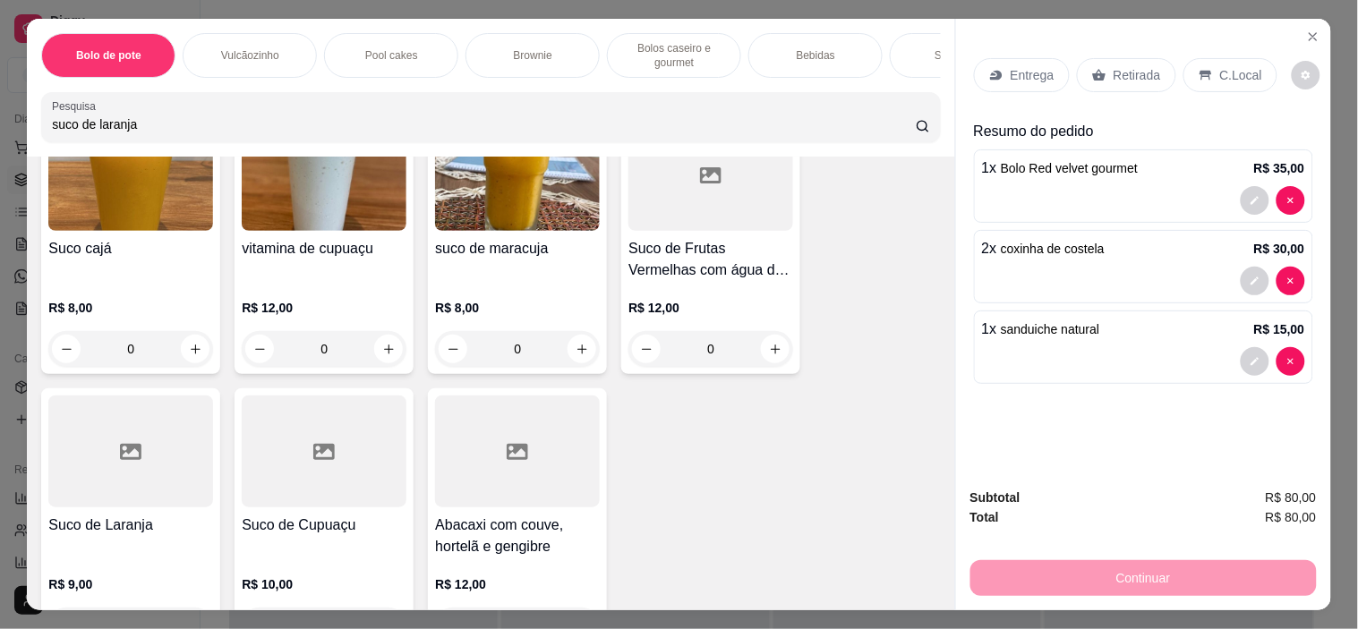
click at [98, 422] on div at bounding box center [130, 452] width 165 height 112
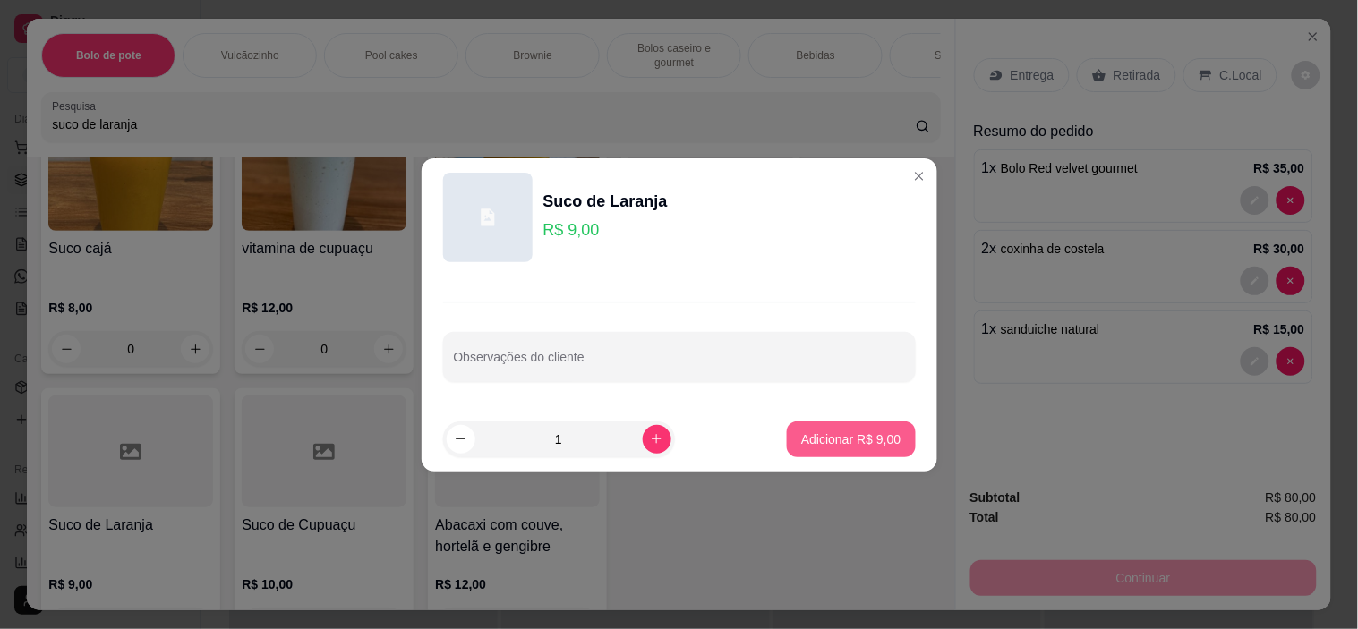
click at [842, 436] on p "Adicionar R$ 9,00" at bounding box center [850, 440] width 99 height 18
type input "1"
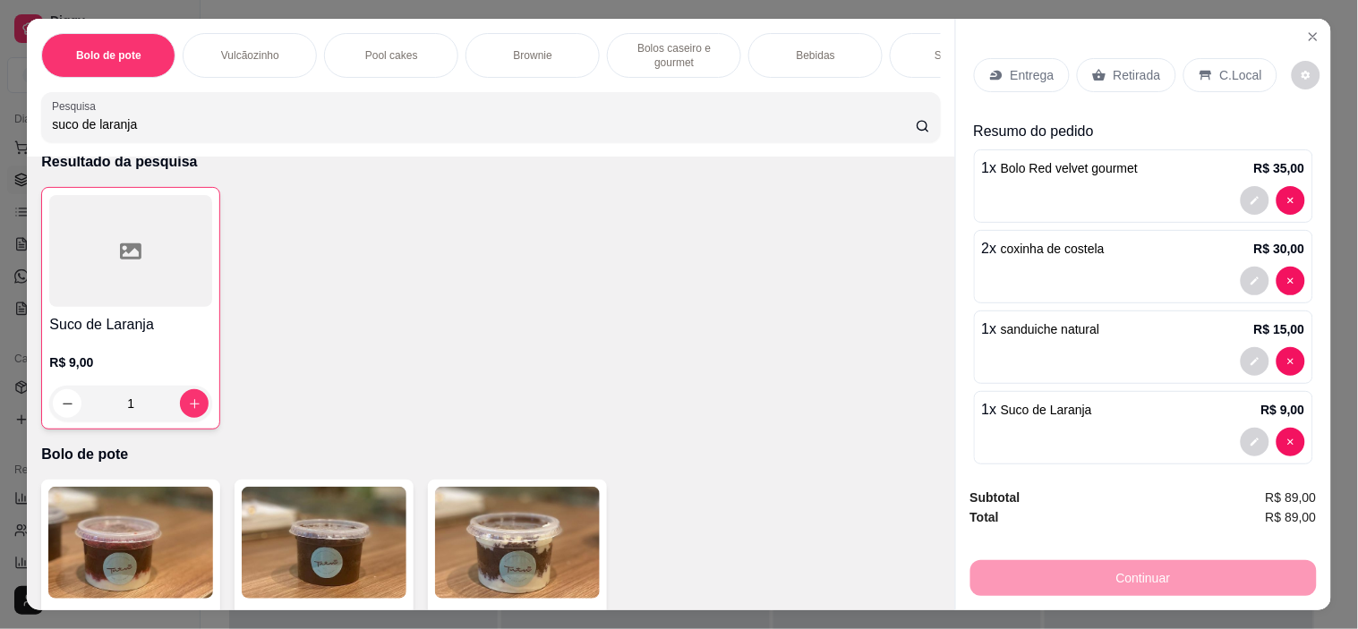
scroll to position [0, 0]
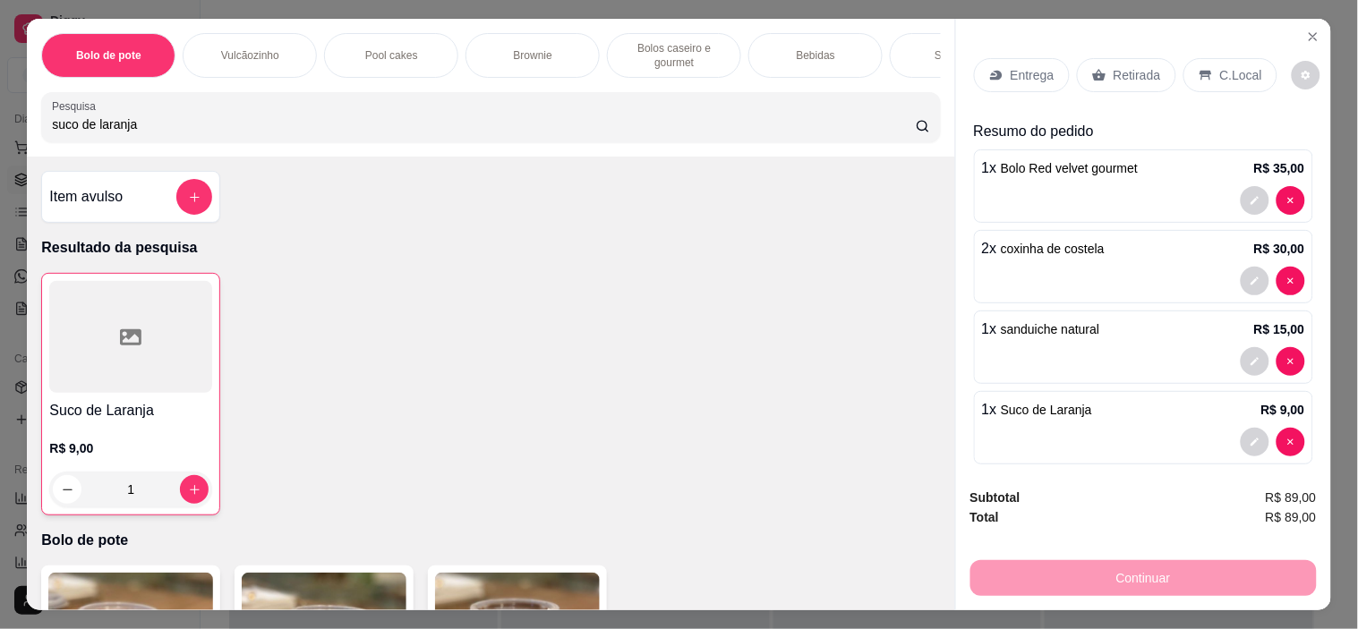
click at [141, 202] on div "Item avulso" at bounding box center [130, 197] width 163 height 36
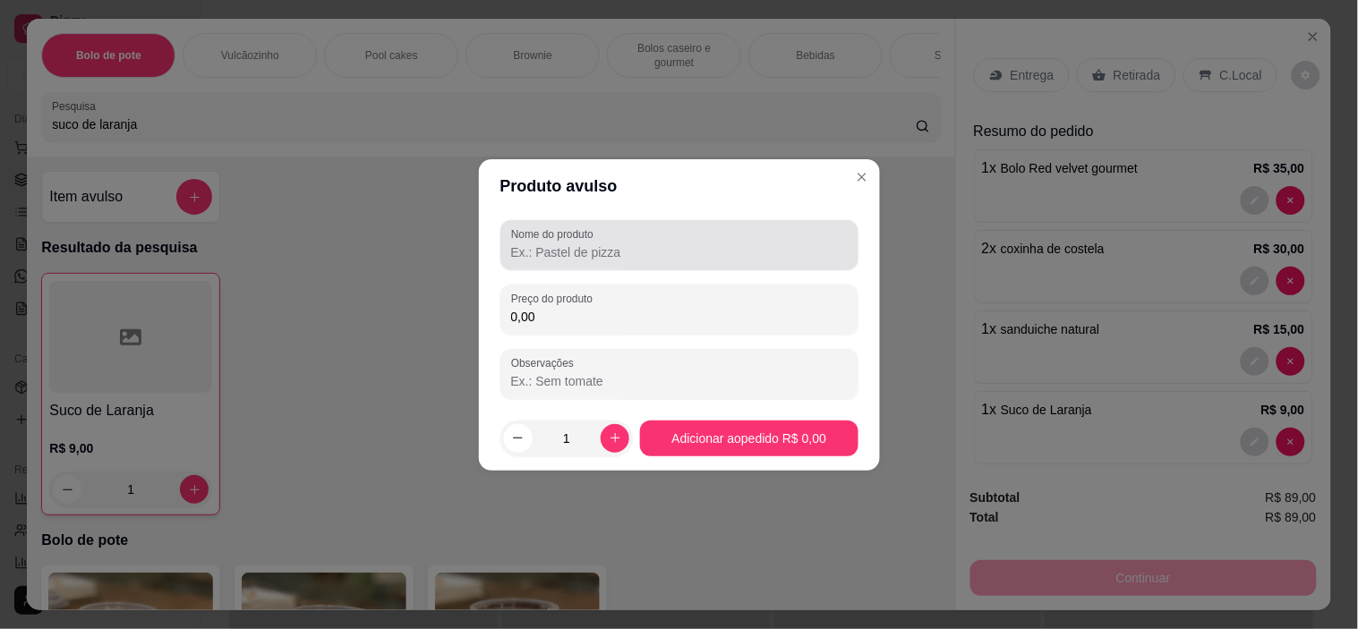
click at [611, 235] on div at bounding box center [679, 245] width 337 height 36
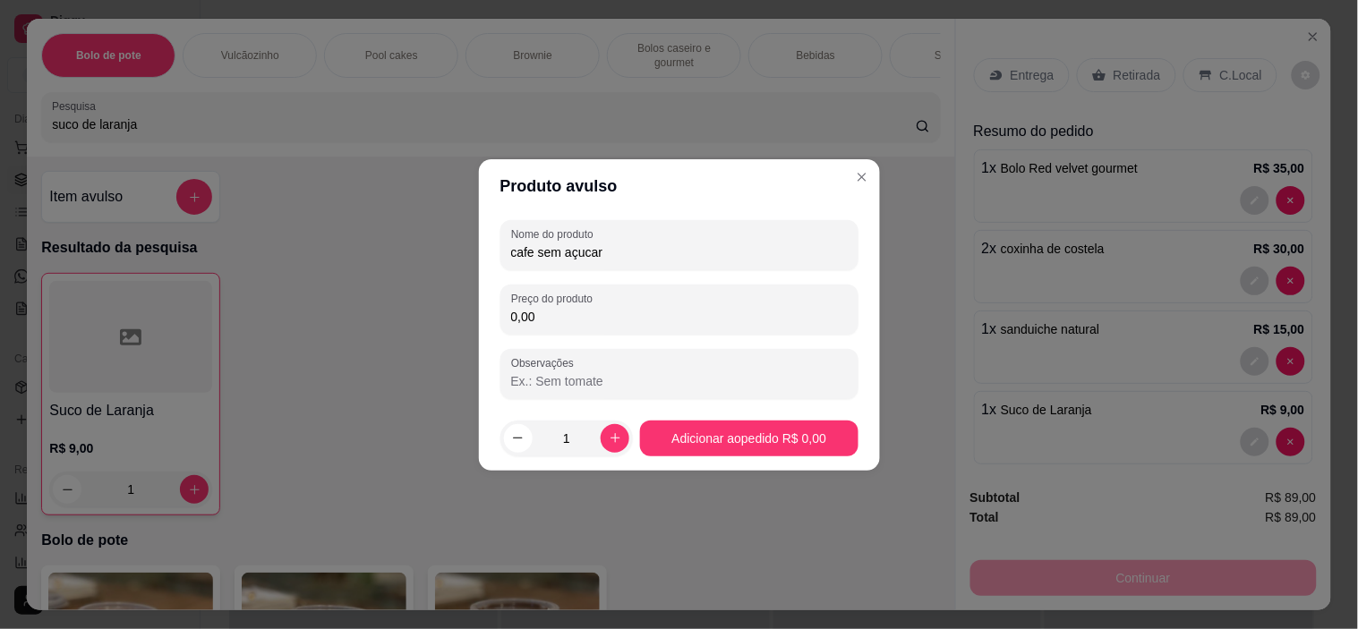
click at [532, 251] on input "cafe sem açucar" at bounding box center [679, 253] width 337 height 18
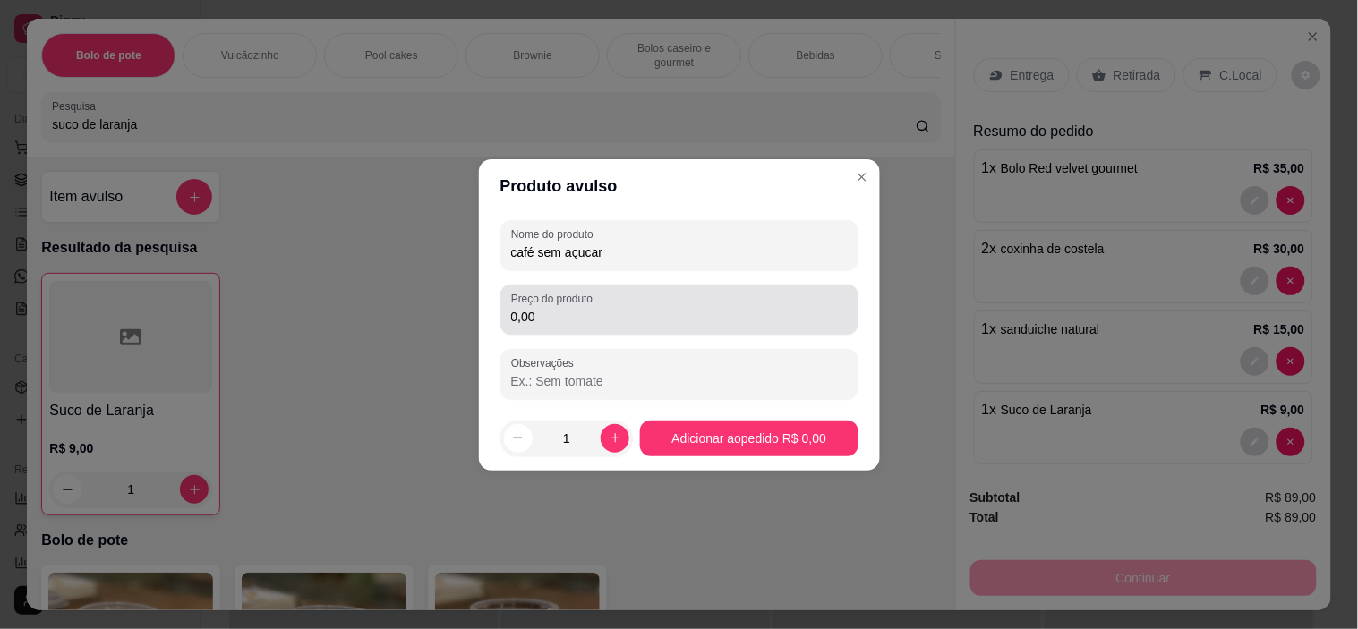
type input "café sem açucar"
click at [562, 308] on input "0,00" at bounding box center [679, 317] width 337 height 18
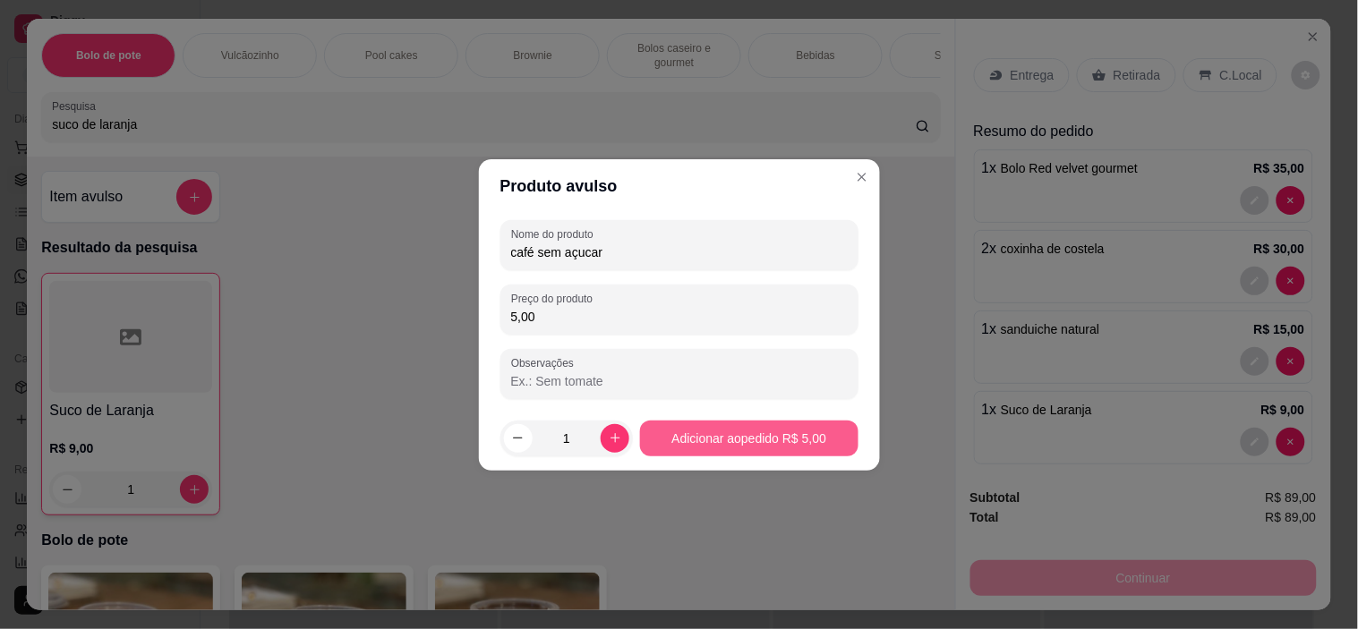
type input "5,00"
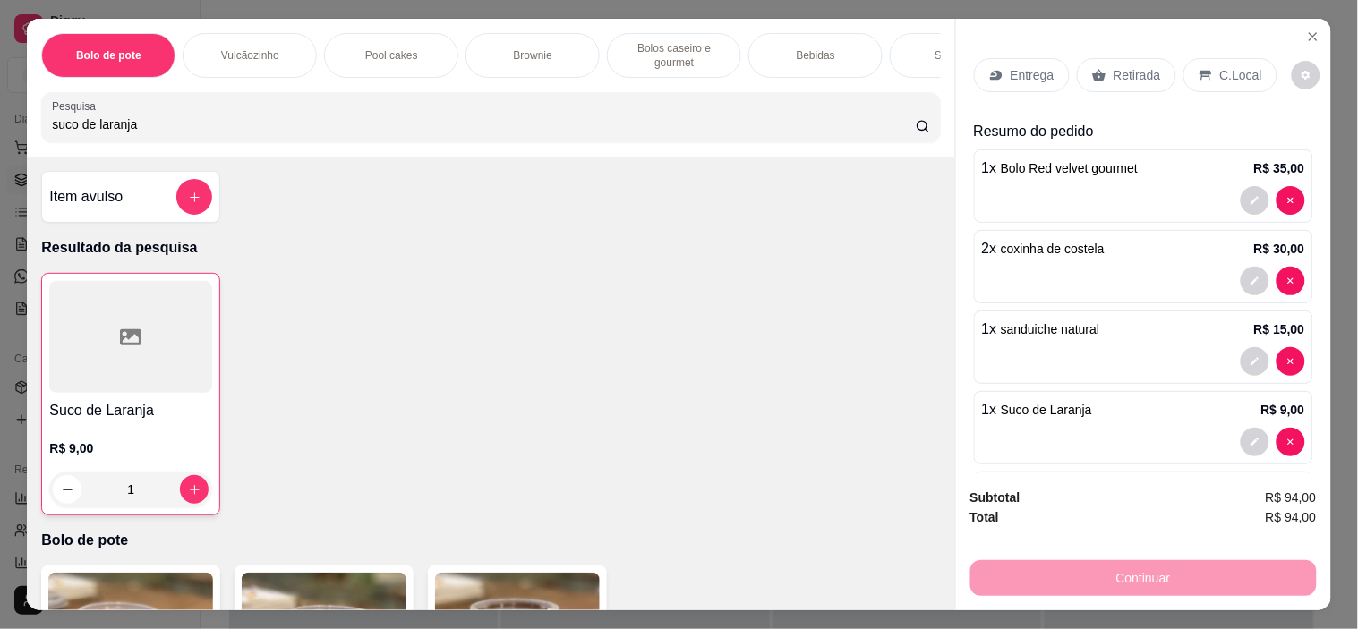
click at [1232, 66] on p "C.Local" at bounding box center [1241, 75] width 42 height 18
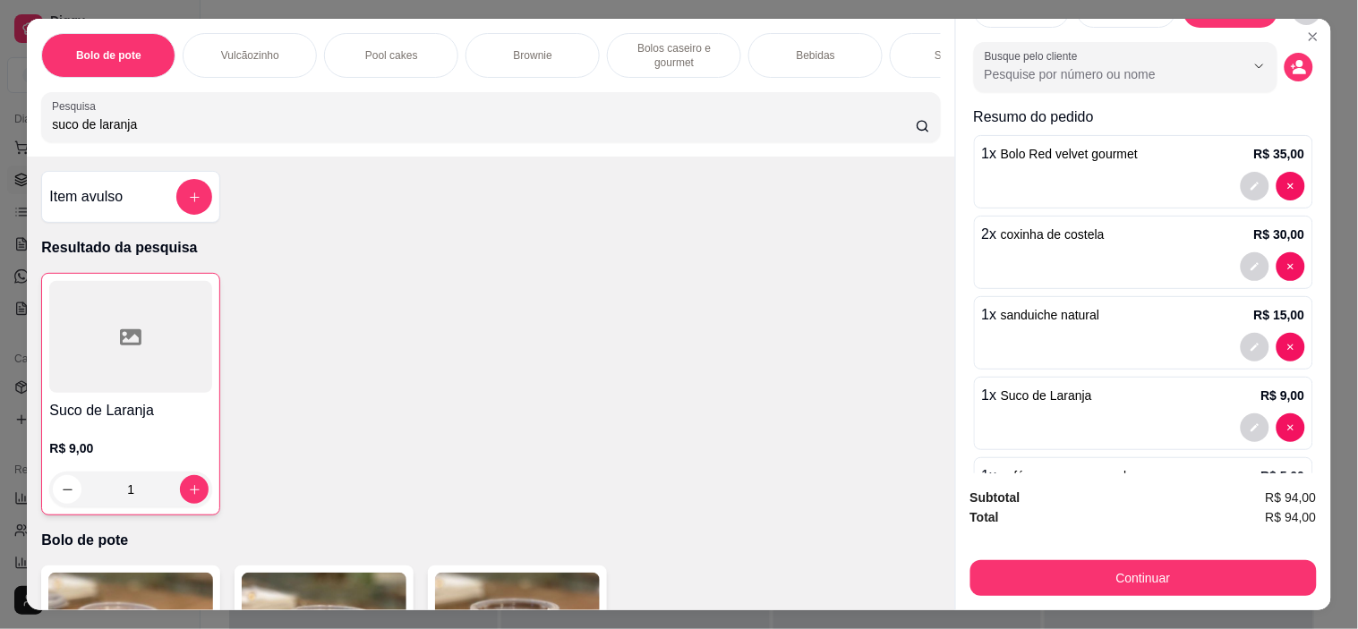
scroll to position [147, 0]
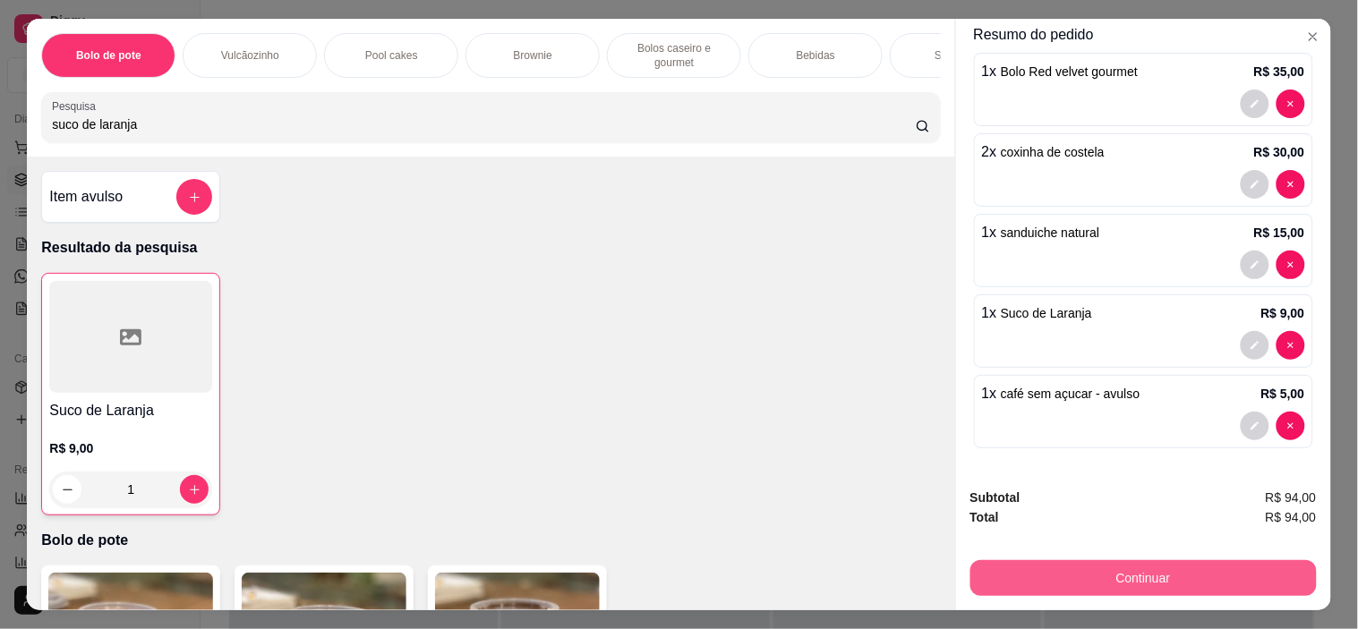
click at [1161, 564] on button "Continuar" at bounding box center [1143, 578] width 346 height 36
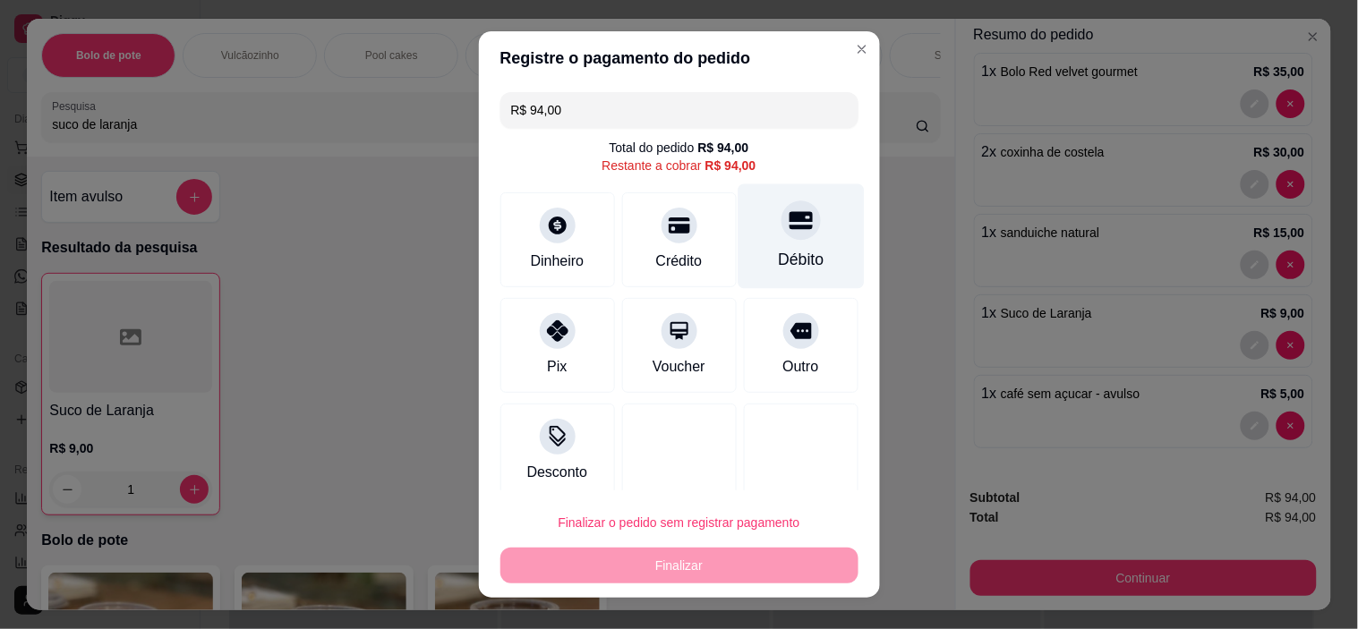
click at [789, 227] on icon at bounding box center [800, 221] width 23 height 18
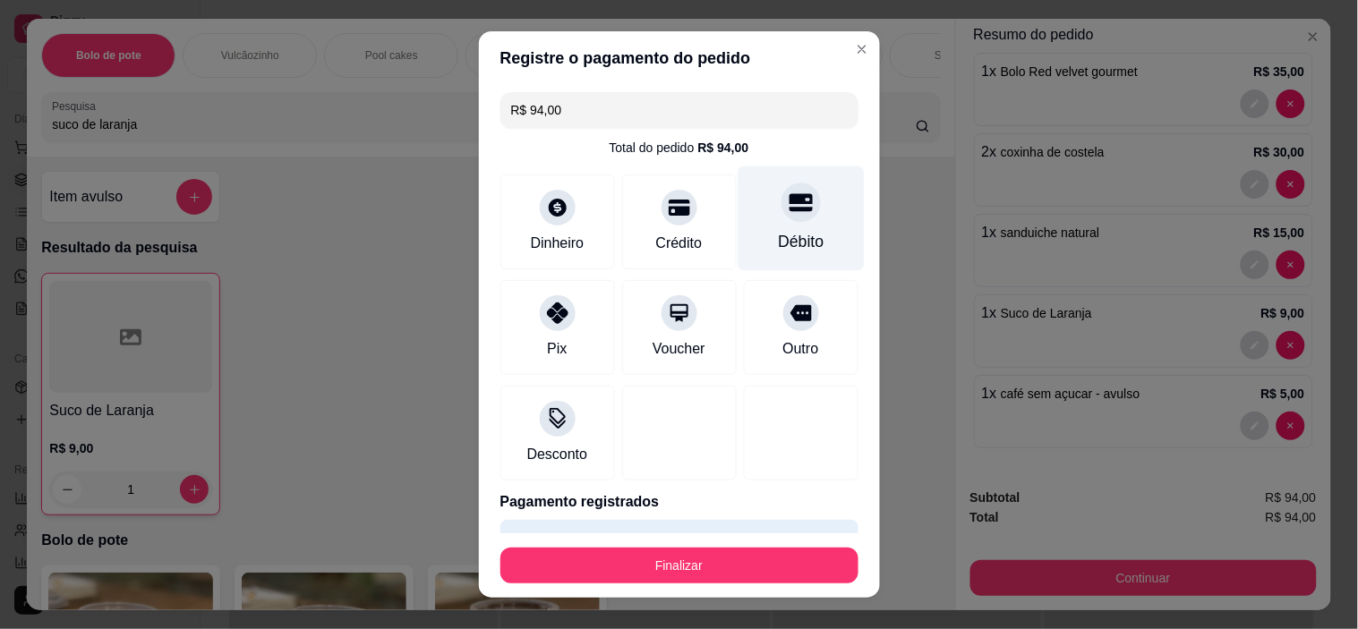
type input "R$ 0,00"
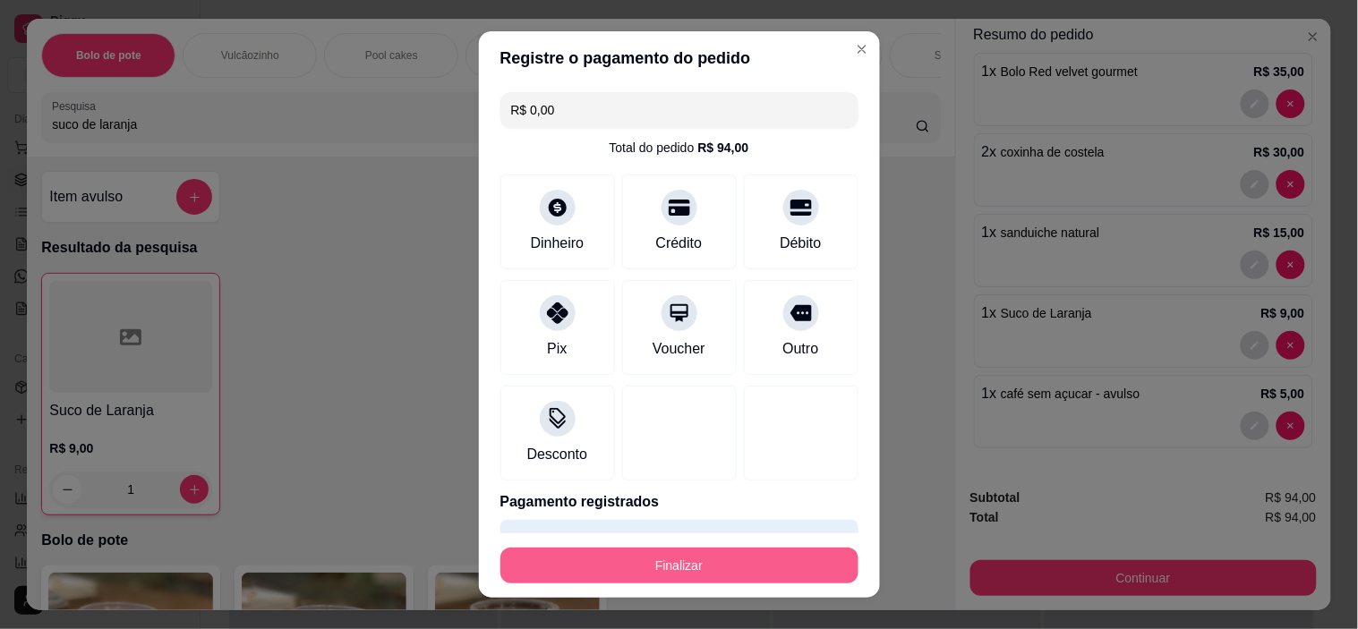
click at [679, 566] on button "Finalizar" at bounding box center [679, 566] width 358 height 36
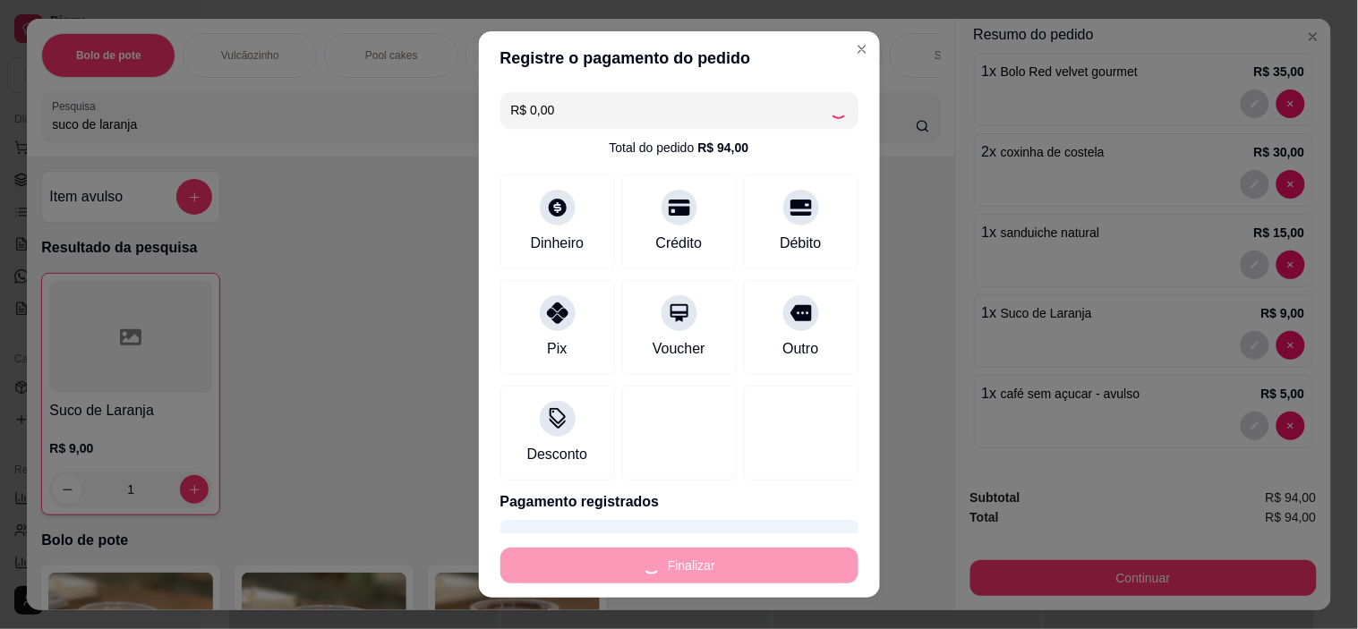
type input "0"
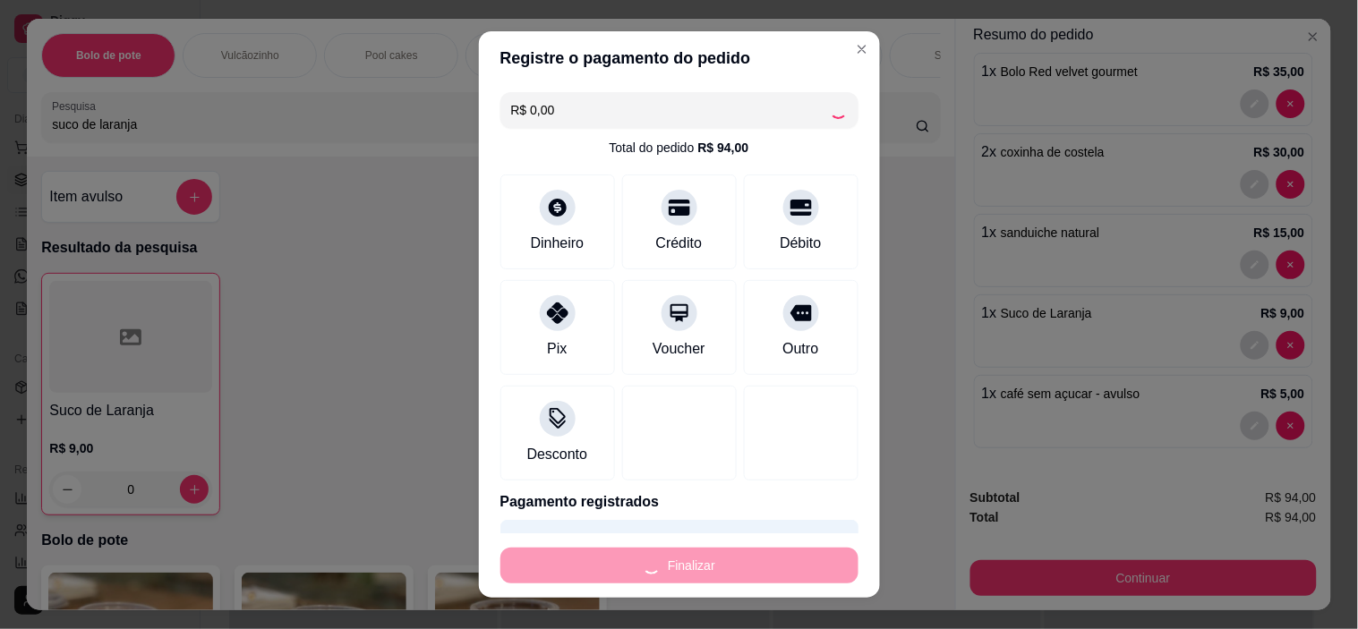
type input "-R$ 94,00"
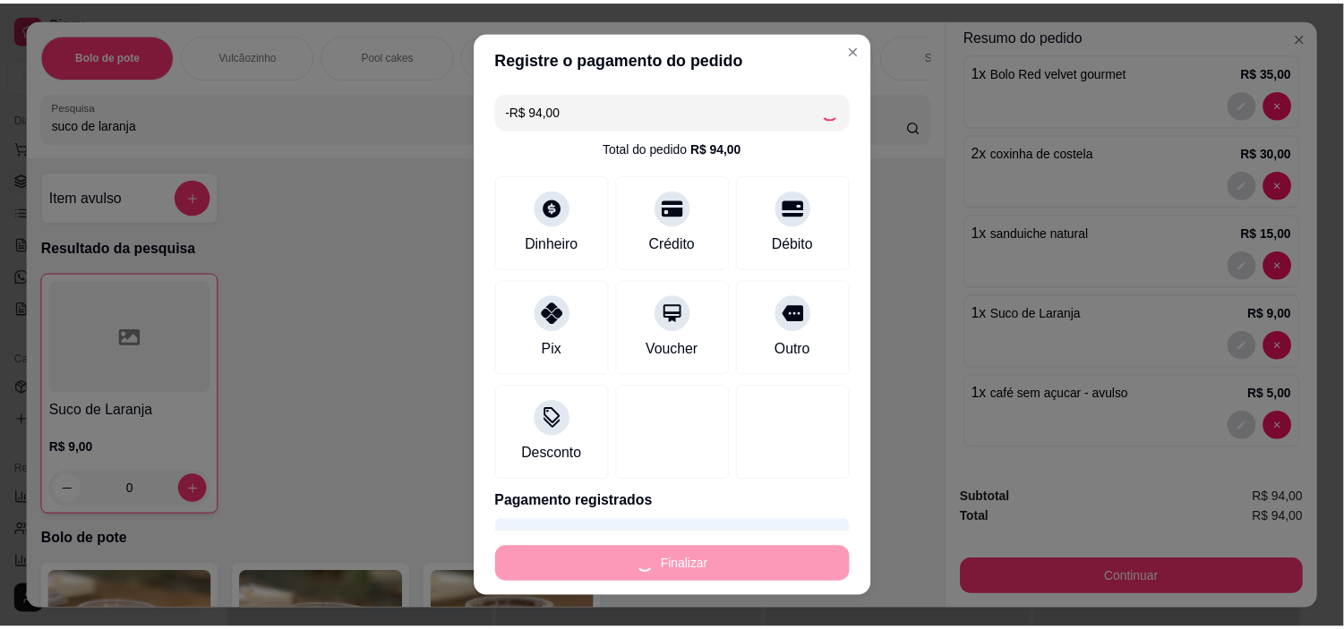
scroll to position [0, 0]
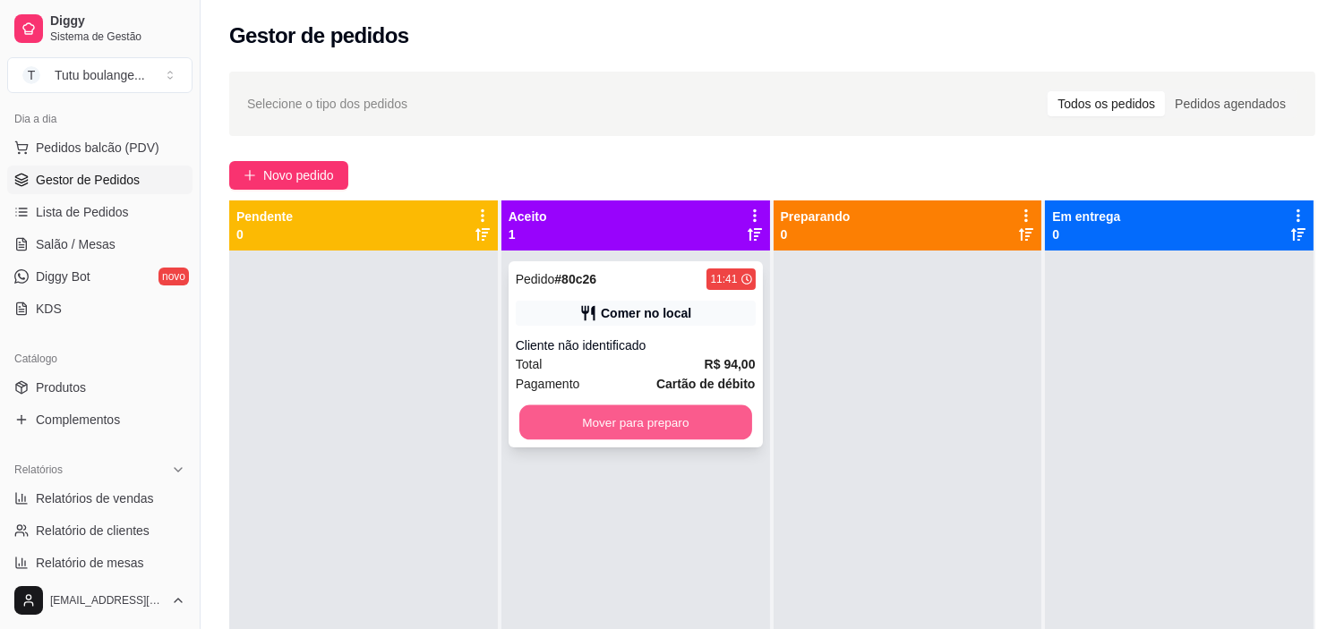
click at [654, 421] on button "Mover para preparo" at bounding box center [635, 423] width 233 height 35
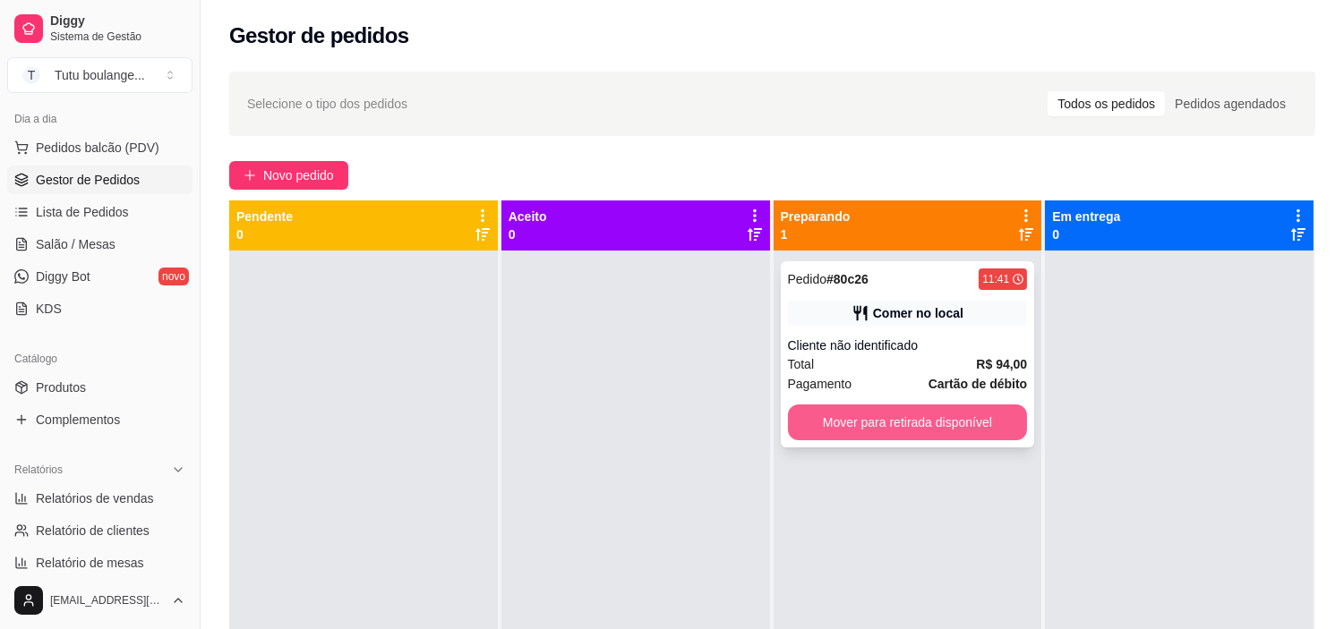
click at [838, 415] on button "Mover para retirada disponível" at bounding box center [908, 423] width 240 height 36
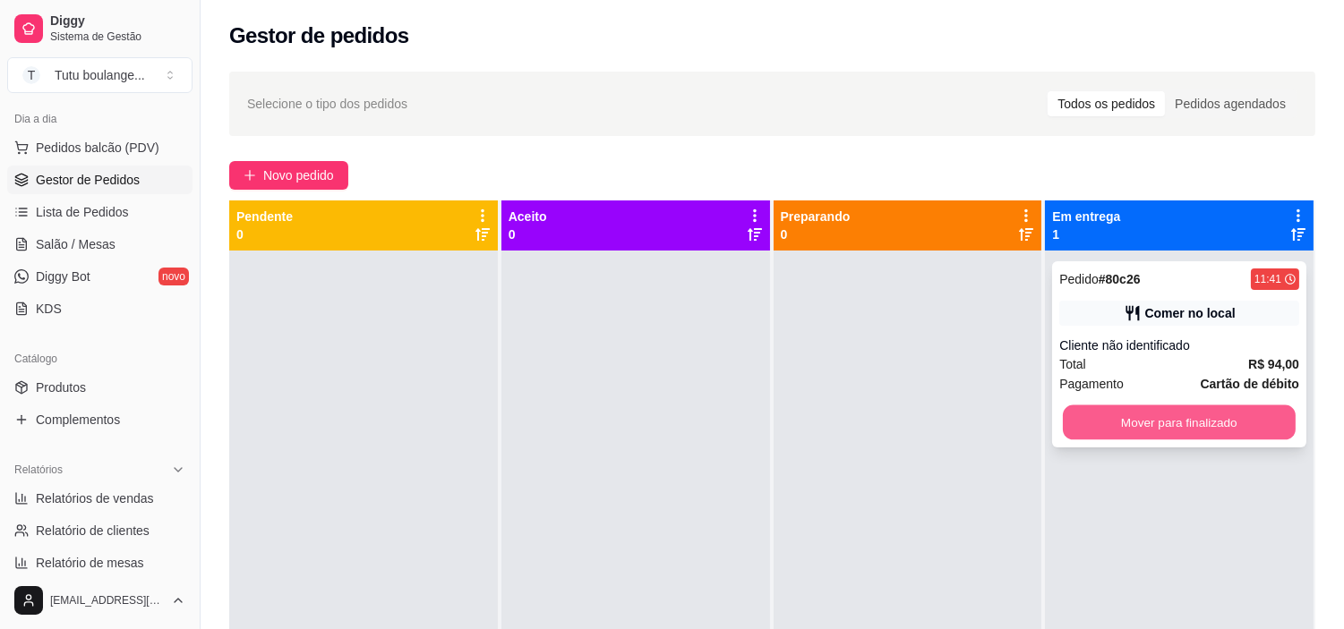
click at [1120, 412] on button "Mover para finalizado" at bounding box center [1179, 423] width 233 height 35
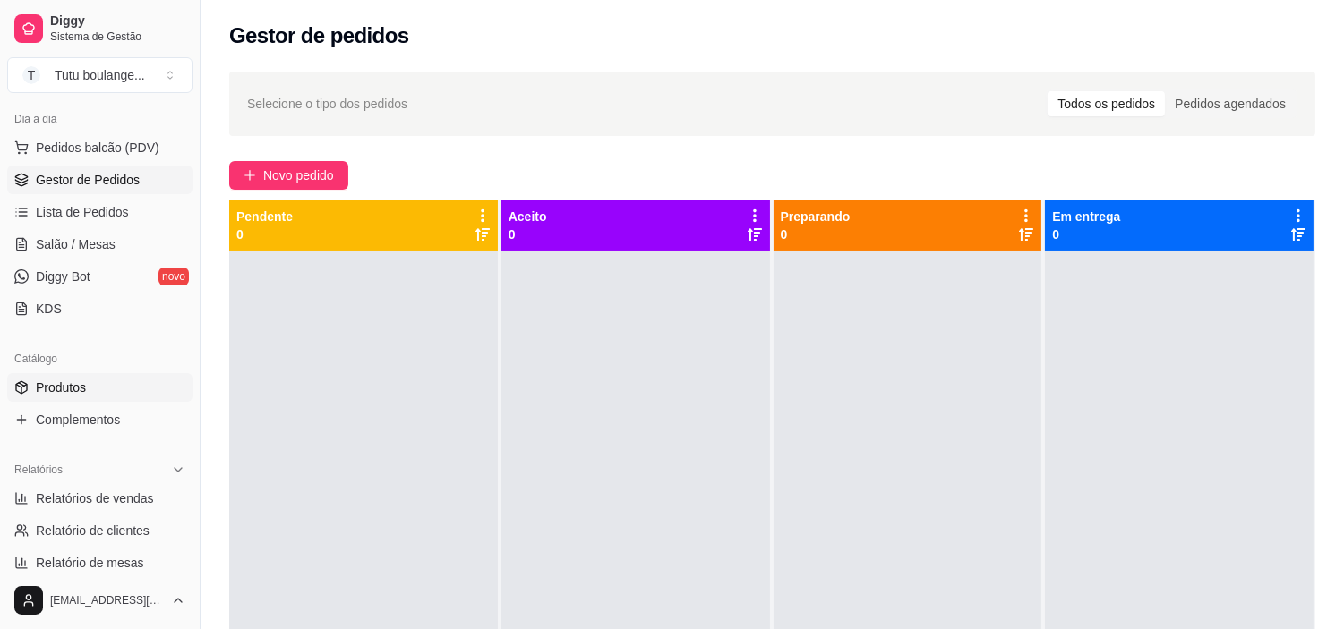
click at [114, 383] on link "Produtos" at bounding box center [99, 387] width 185 height 29
